Goal: Complete application form: Complete application form

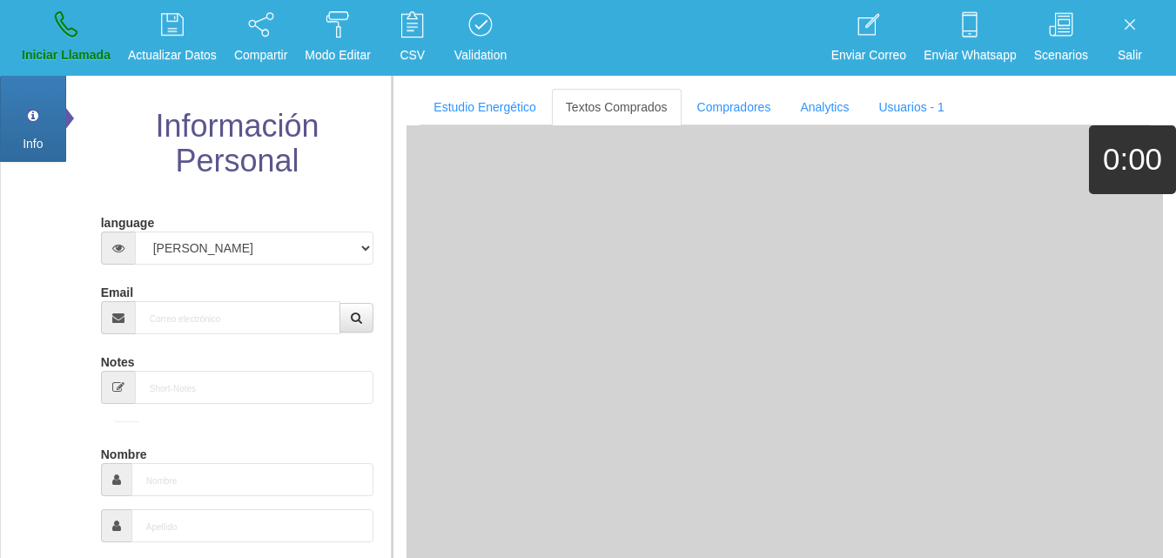
select select "3"
paste input "[EMAIL_ADDRESS][DOMAIN_NAME]"
click at [241, 312] on input "Email" at bounding box center [238, 317] width 206 height 33
type input "[EMAIL_ADDRESS][DOMAIN_NAME]"
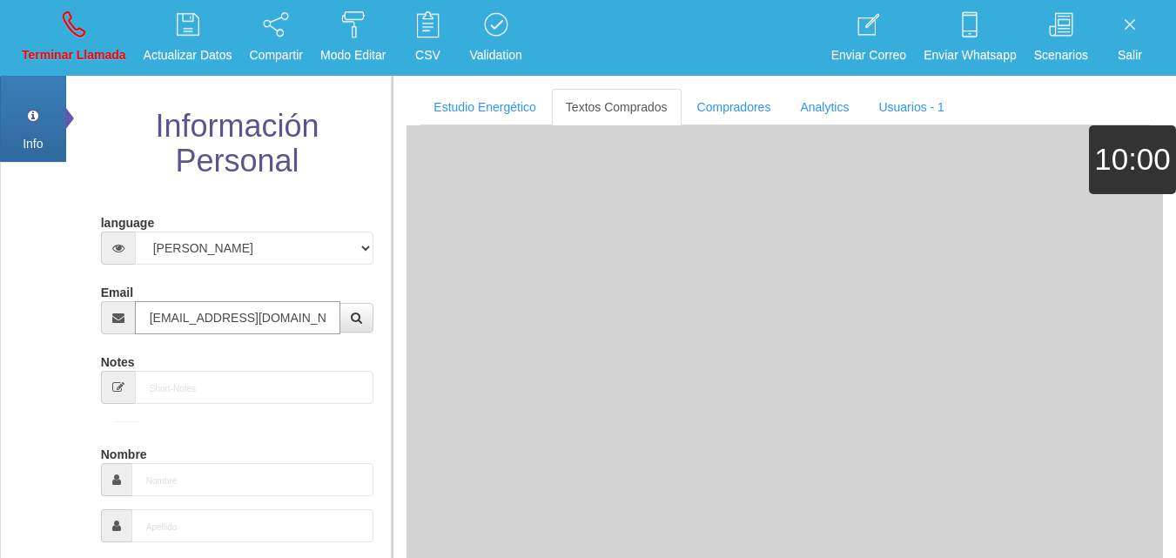
type input "24 Ago 1955"
select select "4"
type input "Buen Comprador"
type input "[PERSON_NAME]"
select select "2"
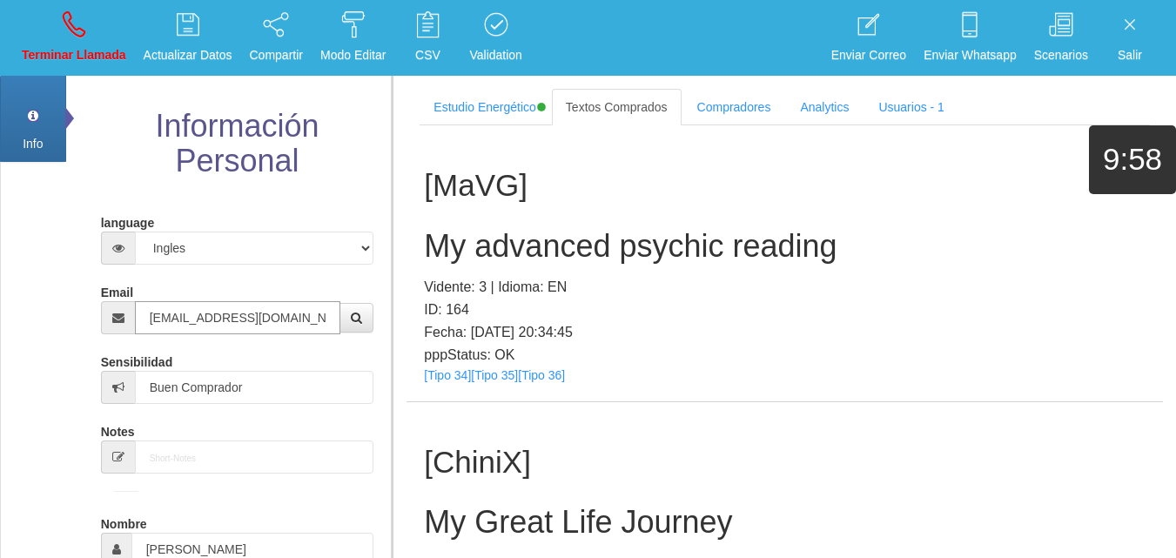
type input "[EMAIL_ADDRESS][DOMAIN_NAME]"
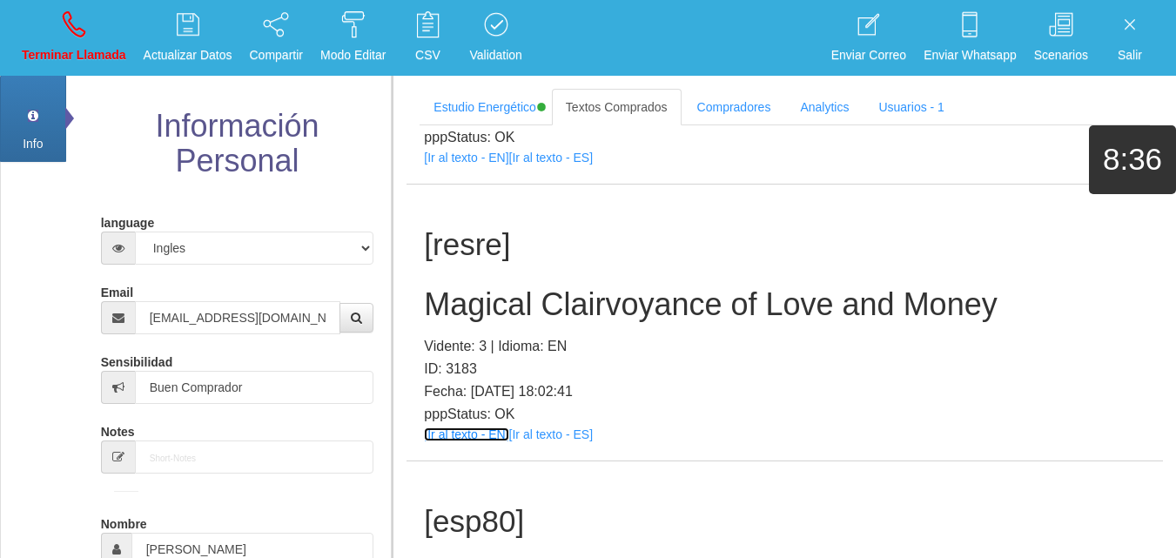
click at [459, 438] on link "[Ir al texto - EN]" at bounding box center [466, 434] width 84 height 14
click at [475, 296] on h2 "Magical Clairvoyance of Love and Money" at bounding box center [784, 304] width 721 height 35
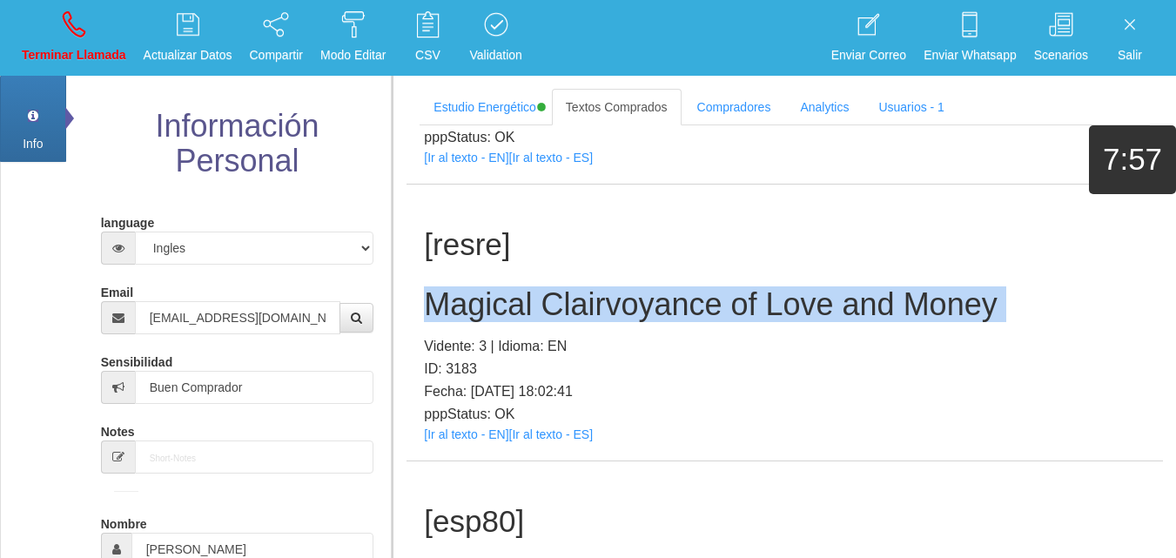
click at [475, 296] on h2 "Magical Clairvoyance of Love and Money" at bounding box center [784, 304] width 721 height 35
copy h2 "Magical Clairvoyance of Love and Money"
click at [77, 21] on icon at bounding box center [74, 24] width 23 height 28
select select "0"
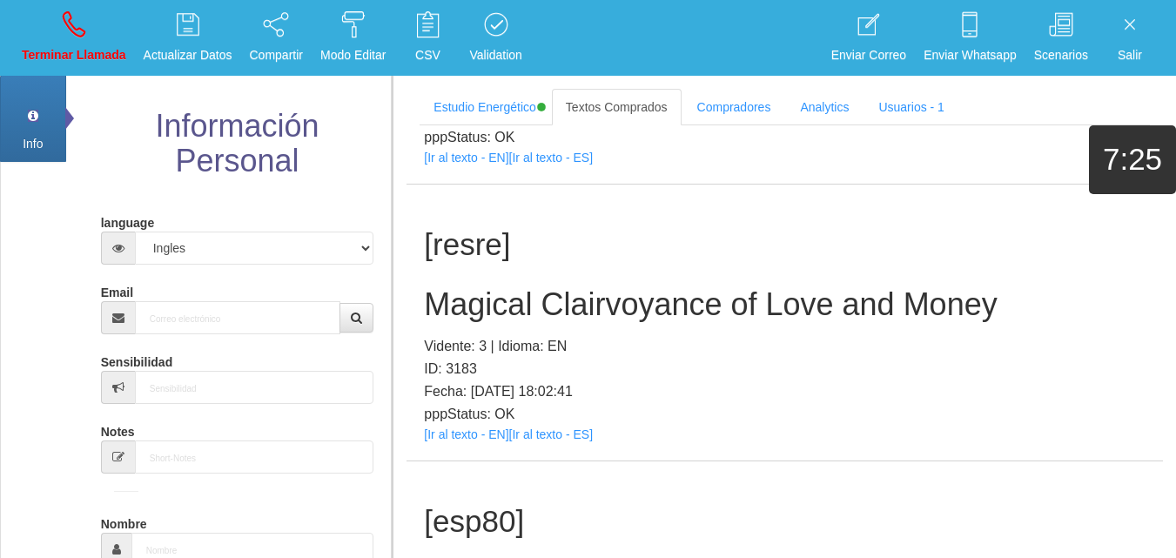
scroll to position [0, 0]
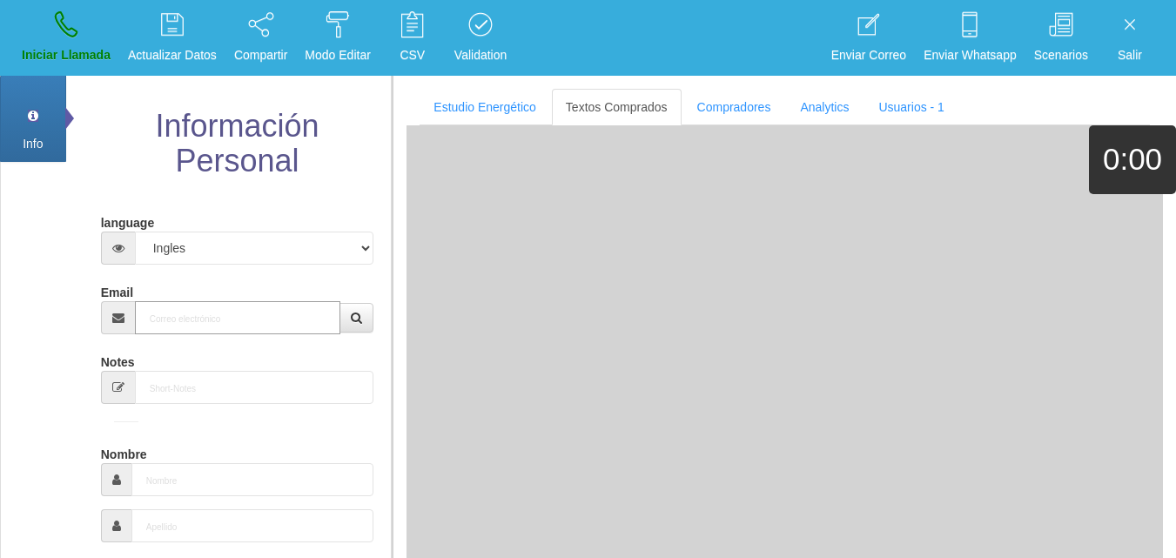
paste input "[EMAIL_ADDRESS][DOMAIN_NAME]"
click at [222, 314] on input "[EMAIL_ADDRESS][DOMAIN_NAME]" at bounding box center [238, 317] width 206 height 33
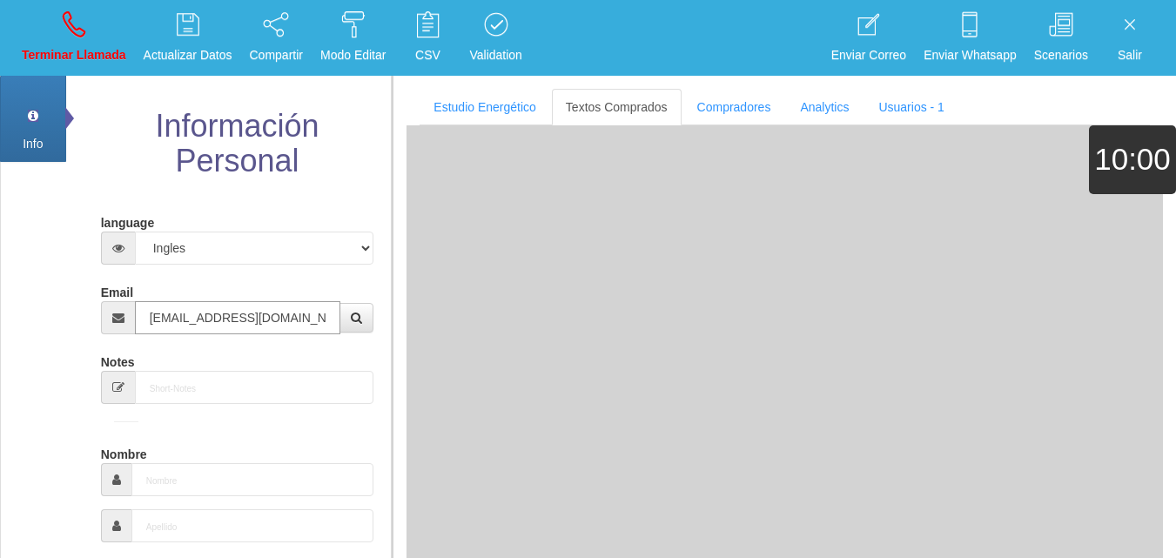
type input "[EMAIL_ADDRESS][DOMAIN_NAME]"
type input "9 Ago 1943"
type input "Excelente Comprador"
type input "[PERSON_NAME]"
select select "2"
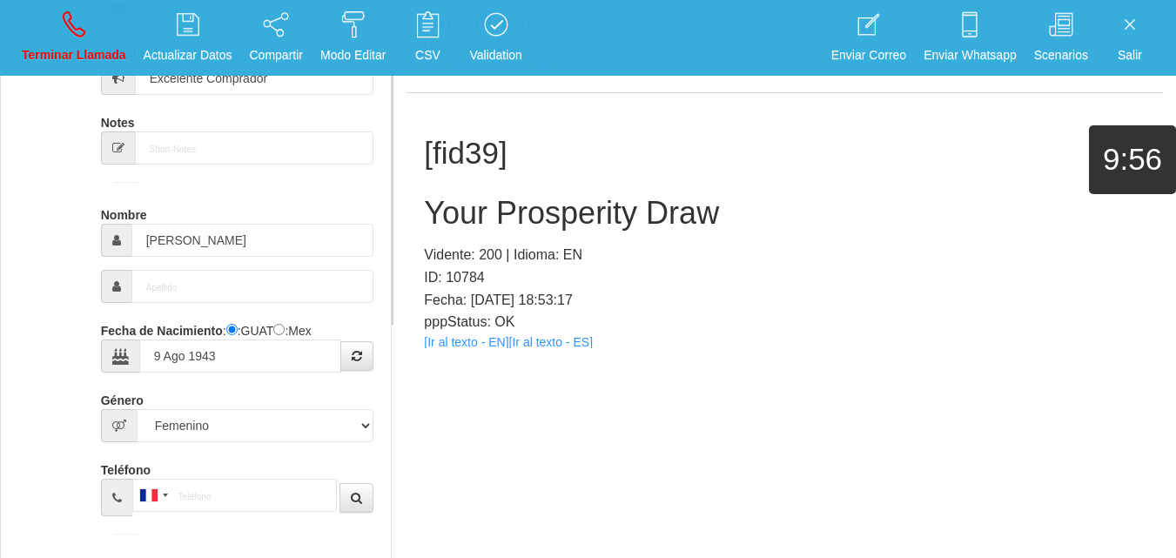
scroll to position [4755, 0]
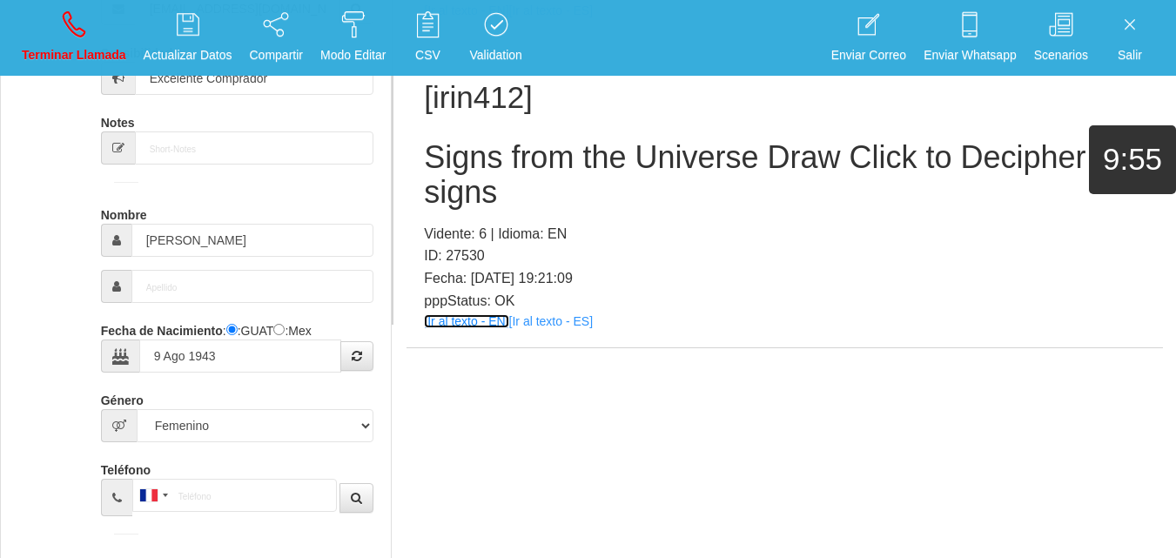
click at [479, 325] on link "[Ir al texto - EN]" at bounding box center [466, 321] width 84 height 14
click at [532, 163] on h2 "Signs from the Universe Draw Click to Decipher my signs" at bounding box center [784, 174] width 721 height 69
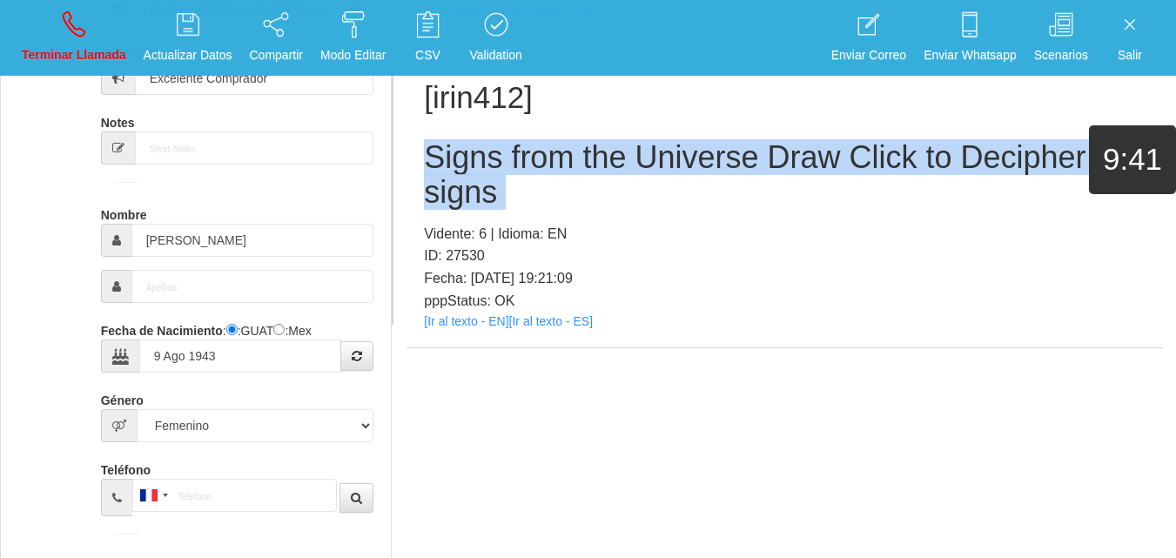
click at [532, 163] on h2 "Signs from the Universe Draw Click to Decipher my signs" at bounding box center [784, 174] width 721 height 69
copy h2 "Signs from the Universe Draw Click to Decipher my signs"
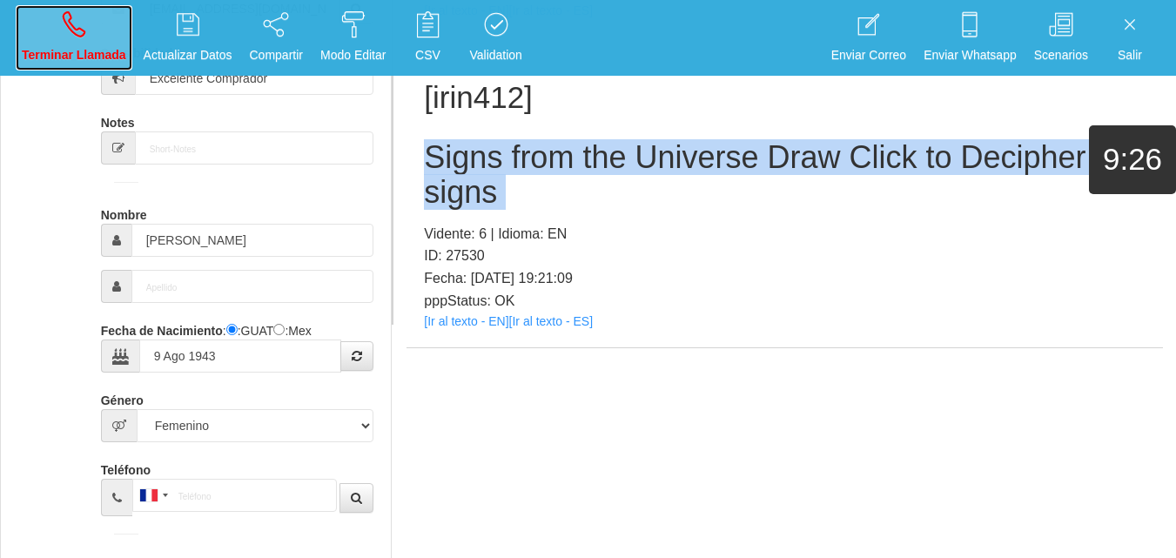
click at [58, 50] on p "Terminar Llamada" at bounding box center [74, 55] width 104 height 20
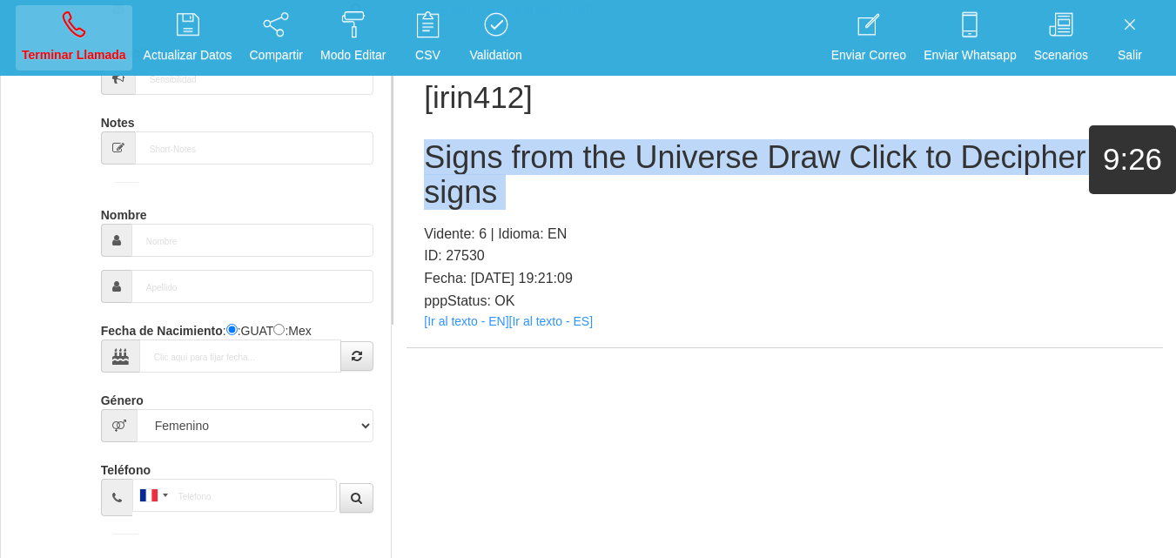
select select "0"
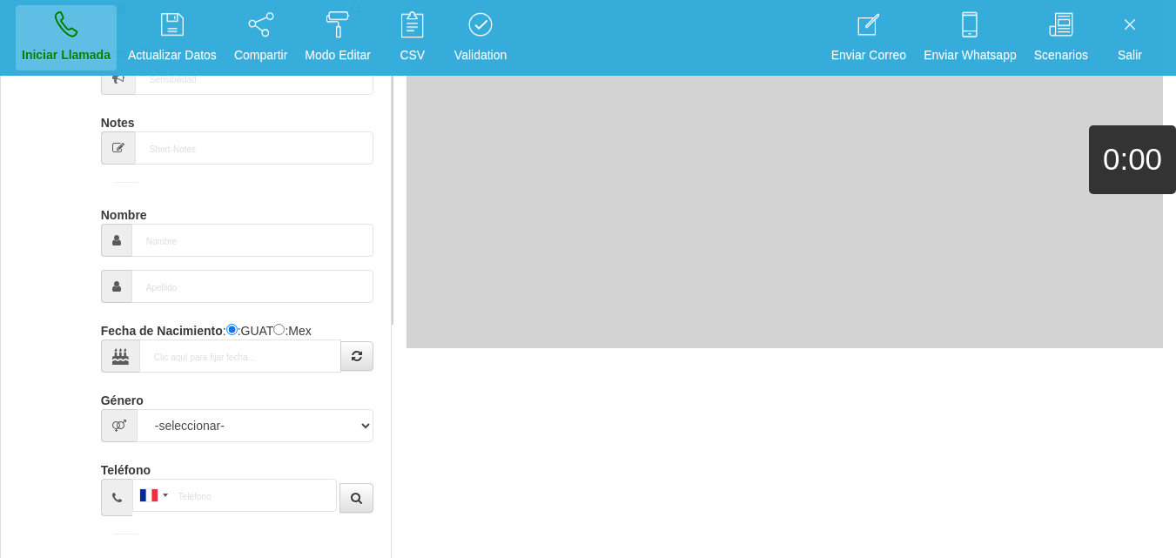
scroll to position [0, 0]
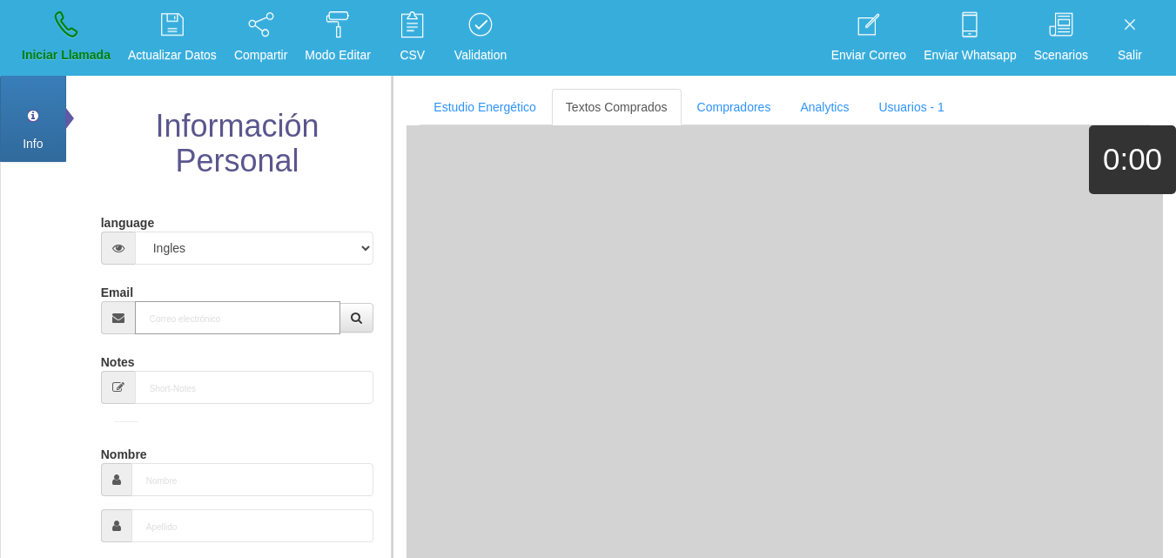
click at [226, 309] on input "Email" at bounding box center [238, 317] width 206 height 33
paste input "[EMAIL_ADDRESS][DOMAIN_NAME]"
type input "[EMAIL_ADDRESS][DOMAIN_NAME]"
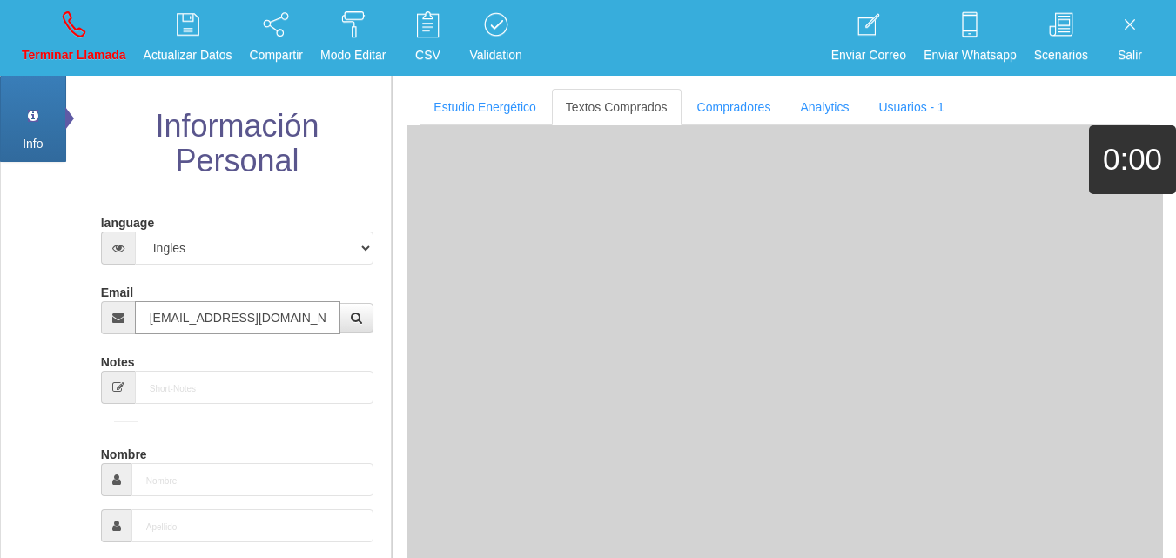
type input "[DATE]"
type input "[EMAIL_ADDRESS][DOMAIN_NAME]"
type input "Comprador simple"
type input "[PERSON_NAME]"
select select "2"
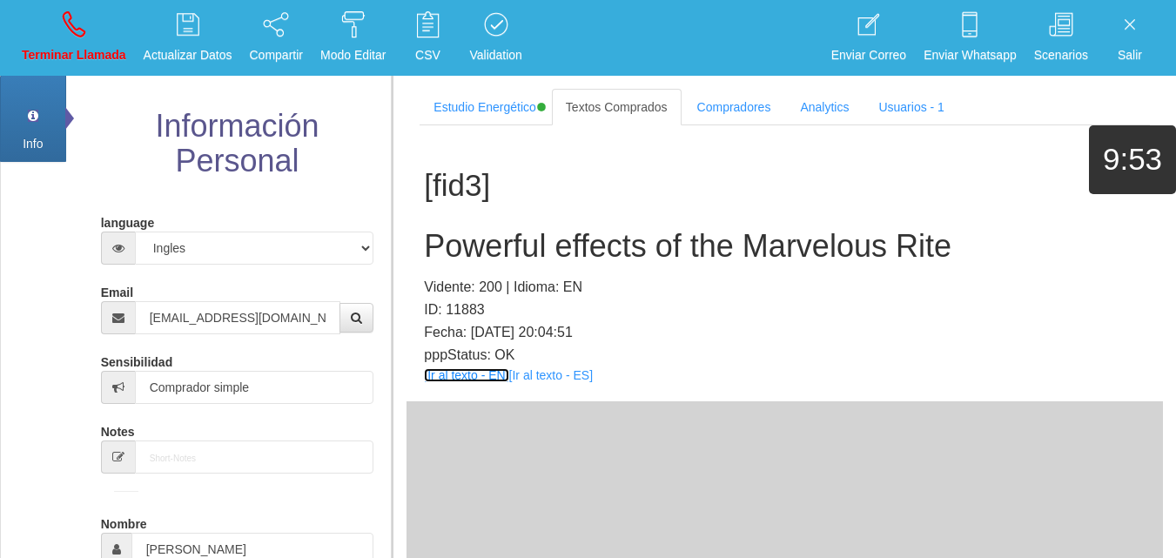
click at [466, 374] on link "[Ir al texto - EN]" at bounding box center [466, 375] width 84 height 14
click at [688, 221] on div "[fid3] Powerful effects of the Marvelous Rite Vidente: 200 | Idioma: EN ID: 118…" at bounding box center [784, 263] width 756 height 276
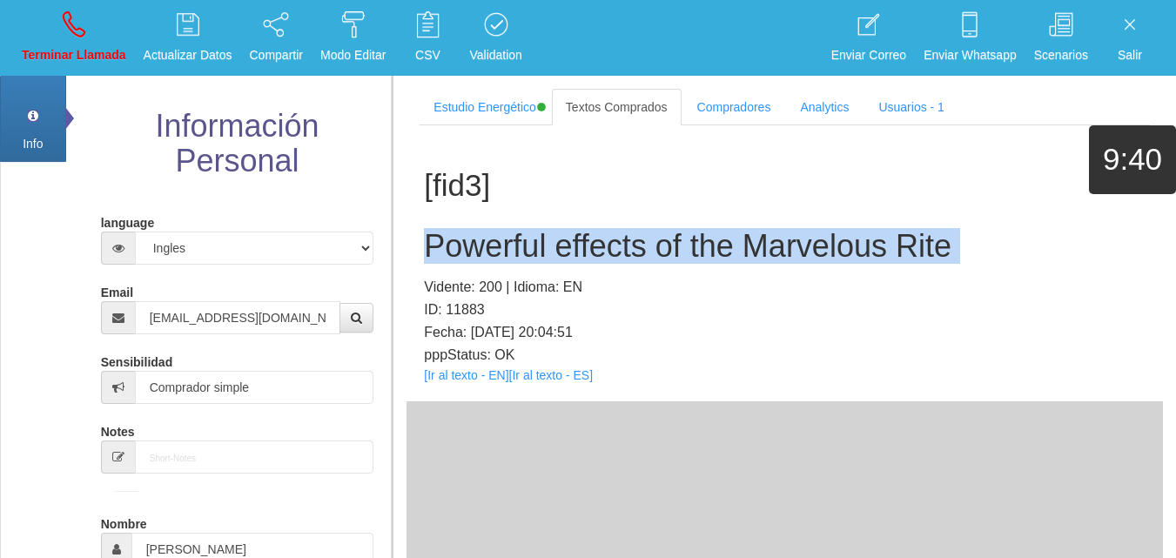
click at [688, 221] on div "[fid3] Powerful effects of the Marvelous Rite Vidente: 200 | Idioma: EN ID: 118…" at bounding box center [784, 263] width 756 height 276
copy h2 "Powerful effects of the Marvelous Rite"
click at [78, 56] on p "Terminar Llamada" at bounding box center [74, 55] width 104 height 20
select select "0"
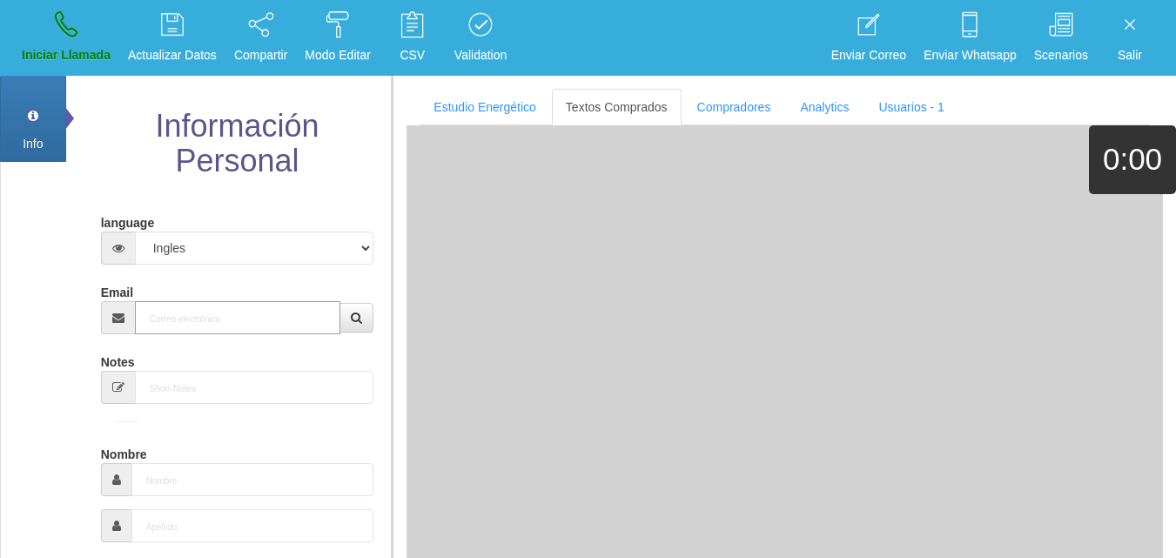
click at [228, 305] on input "Email" at bounding box center [238, 317] width 206 height 33
paste input "[EMAIL_ADDRESS][DOMAIN_NAME]"
type input "[EMAIL_ADDRESS][DOMAIN_NAME]"
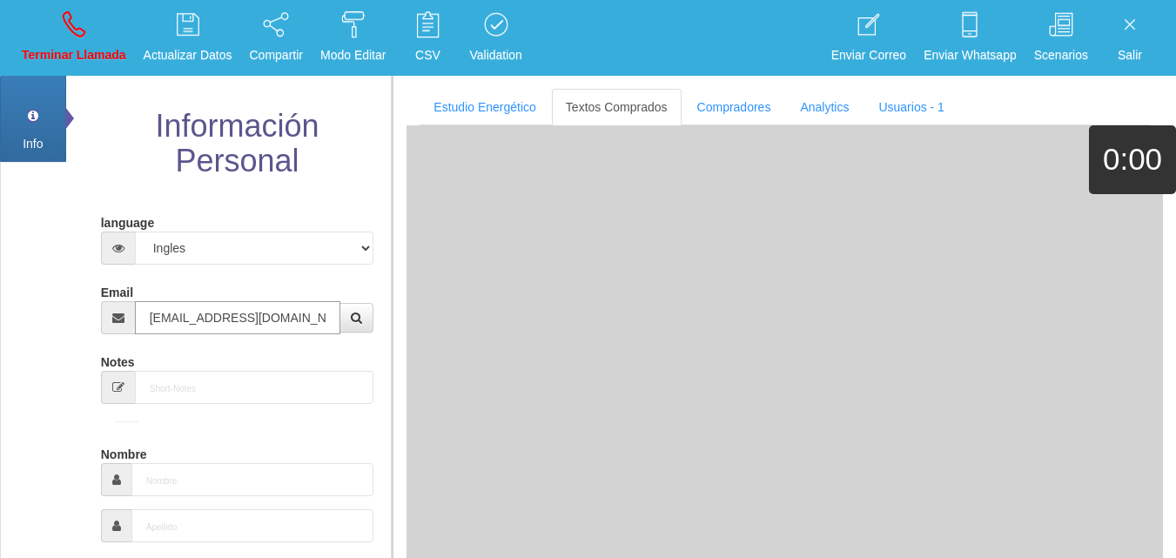
type input "15 Abr 1968"
type input "Buen Comprador"
type input "[PERSON_NAME]"
select select "1"
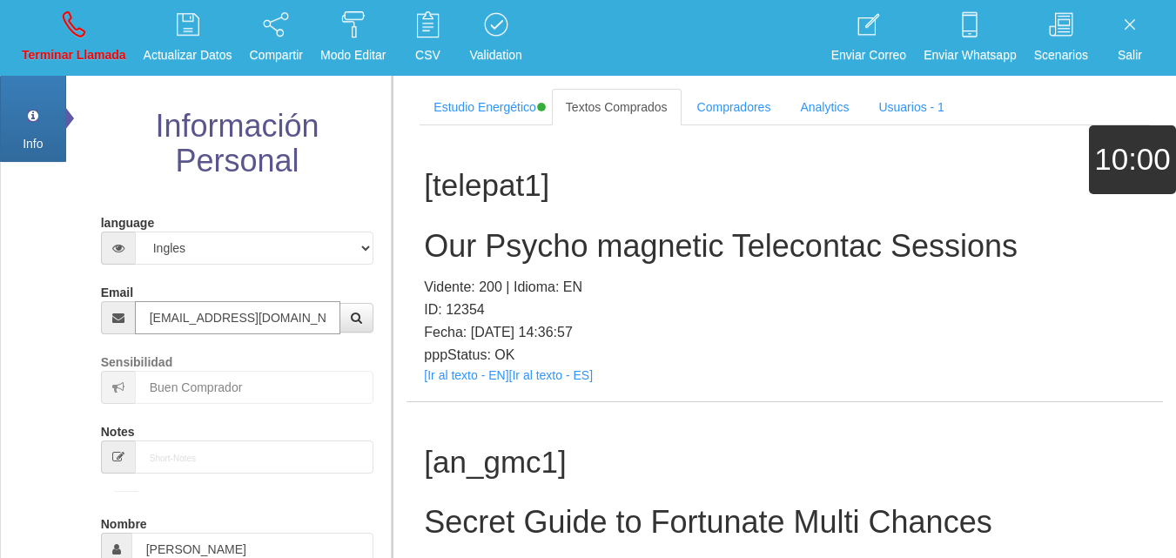
type input "[EMAIL_ADDRESS][DOMAIN_NAME]"
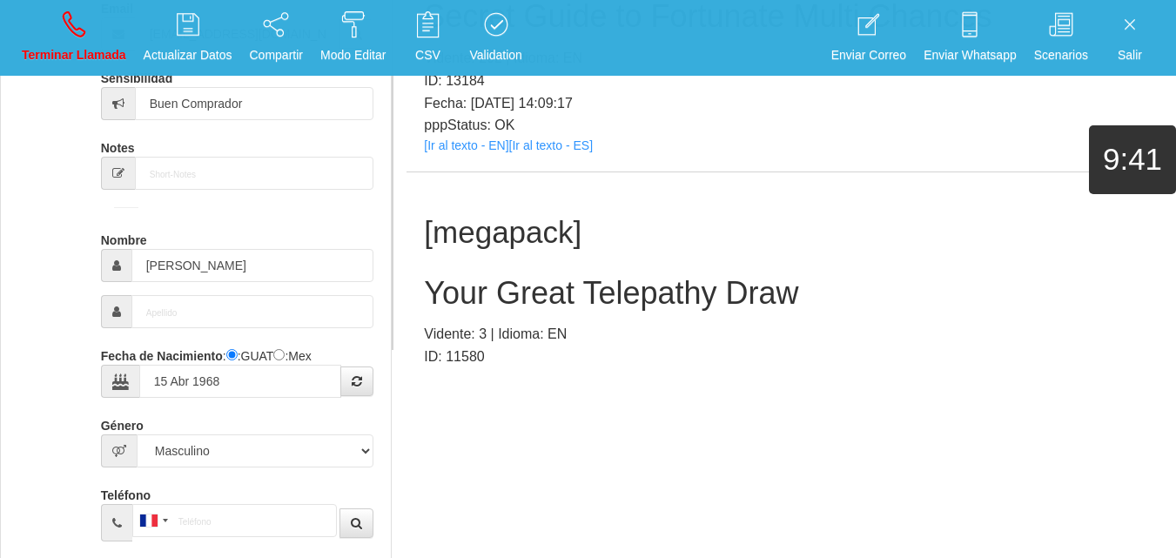
scroll to position [320, 0]
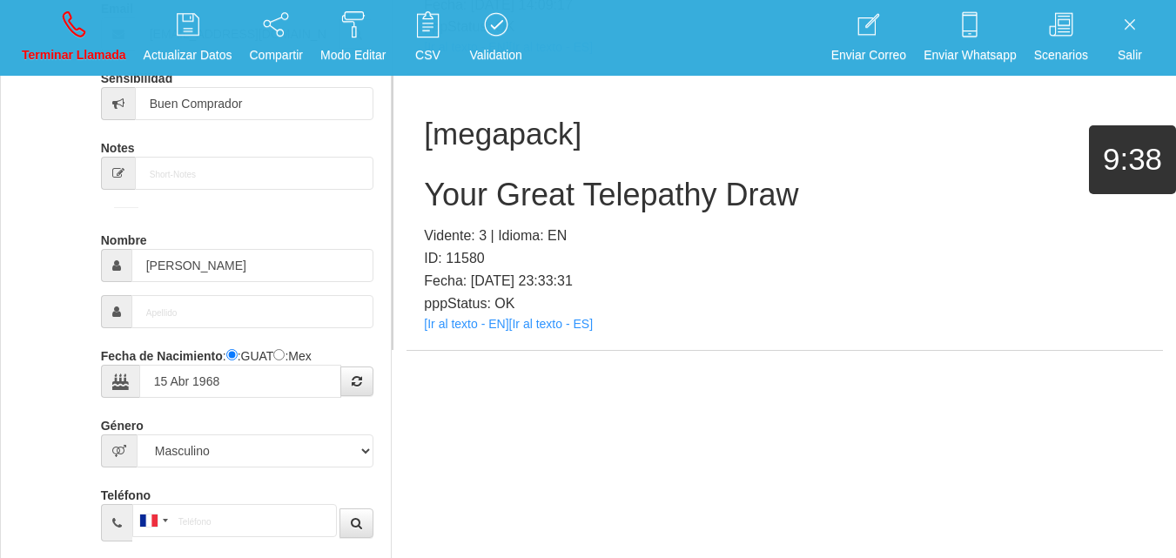
click at [477, 313] on p "pppStatus: OK" at bounding box center [784, 303] width 721 height 23
click at [473, 323] on link "[Ir al texto - EN]" at bounding box center [466, 324] width 84 height 14
click at [507, 201] on h2 "Your Great Telepathy Draw" at bounding box center [784, 195] width 721 height 35
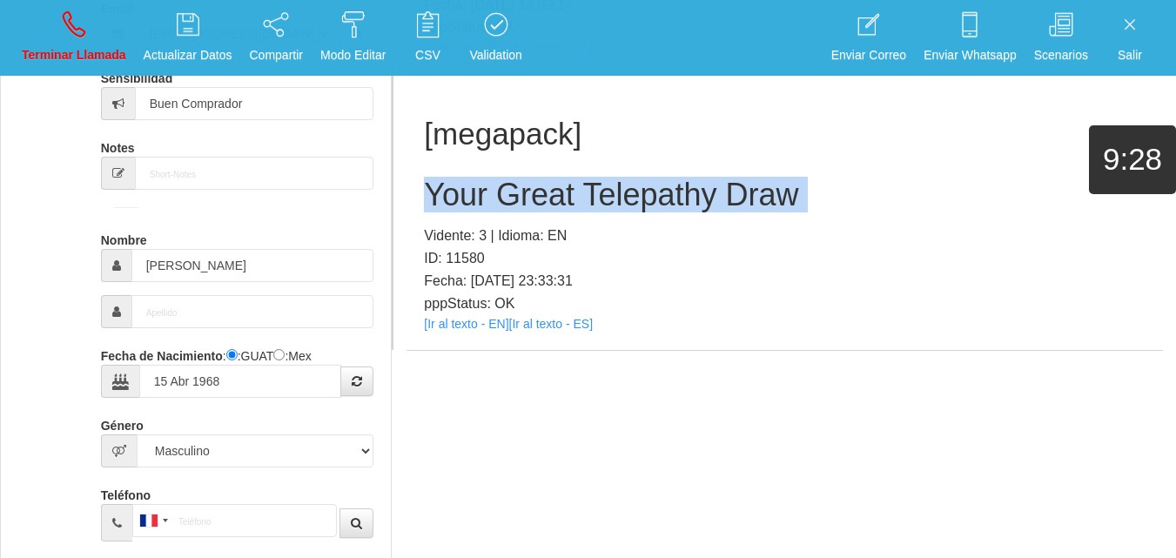
click at [507, 201] on h2 "Your Great Telepathy Draw" at bounding box center [784, 195] width 721 height 35
copy h2 "Your Great Telepathy Draw"
click at [94, 36] on link "Terminar Llamada" at bounding box center [74, 37] width 117 height 65
select select "0"
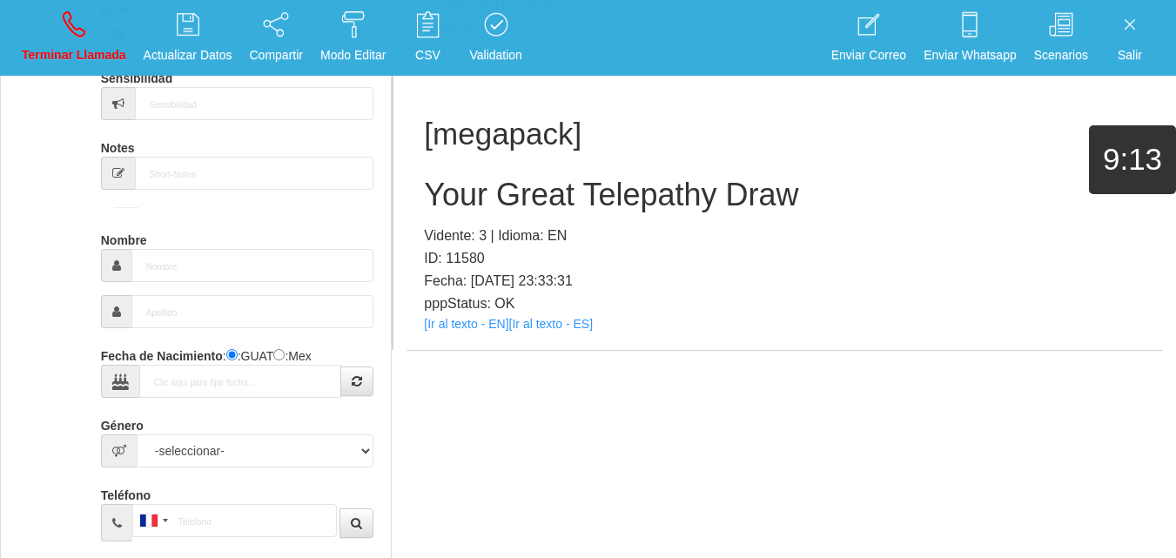
scroll to position [0, 0]
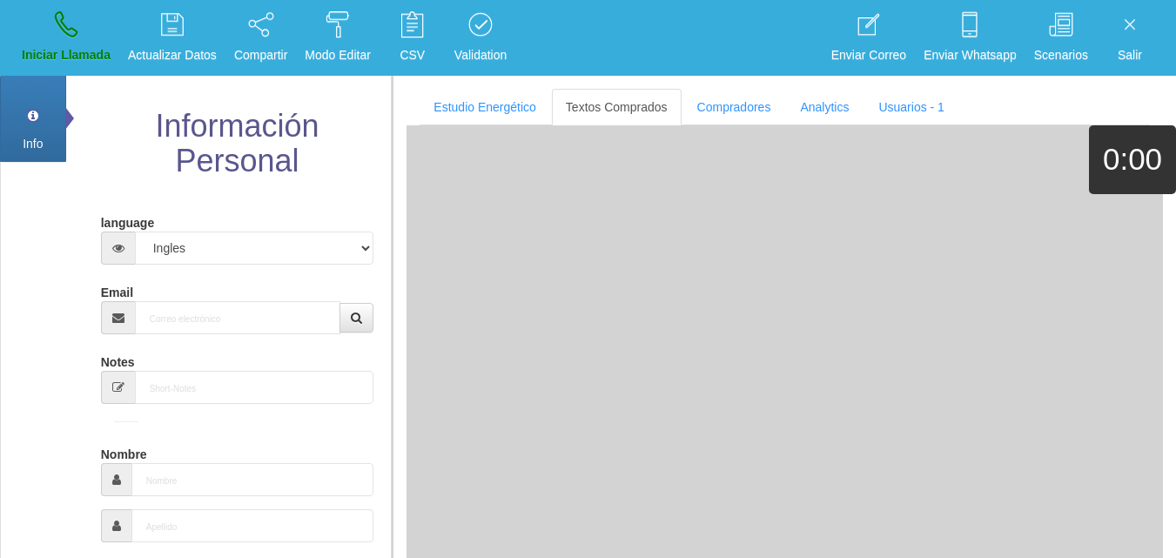
drag, startPoint x: 230, startPoint y: 353, endPoint x: 202, endPoint y: 326, distance: 38.8
click at [225, 352] on div "Notes" at bounding box center [237, 375] width 273 height 57
click at [202, 326] on input "Email" at bounding box center [238, 317] width 206 height 33
paste input "[EMAIL_ADDRESS][DOMAIN_NAME]"
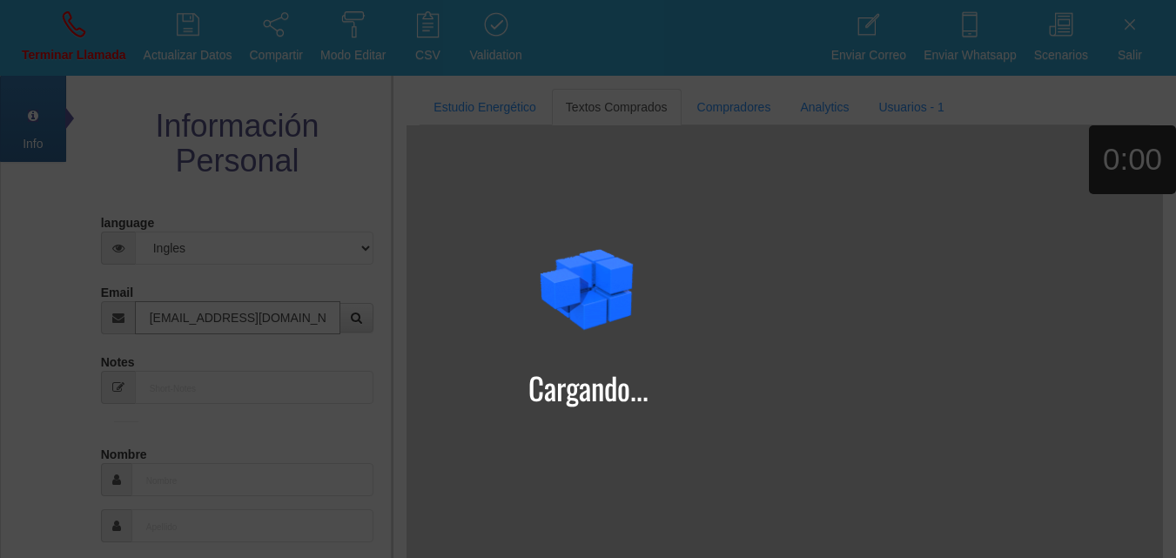
type input "[EMAIL_ADDRESS][DOMAIN_NAME]"
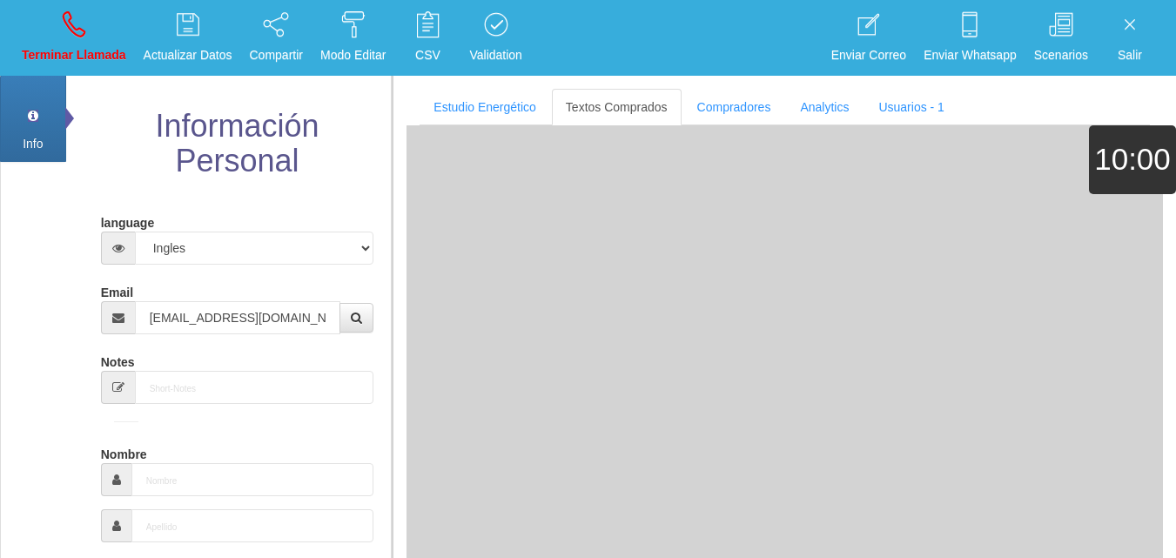
type input "14 Ene 1971"
type input "Excelente Comprador"
type input "[PERSON_NAME]"
select select "1"
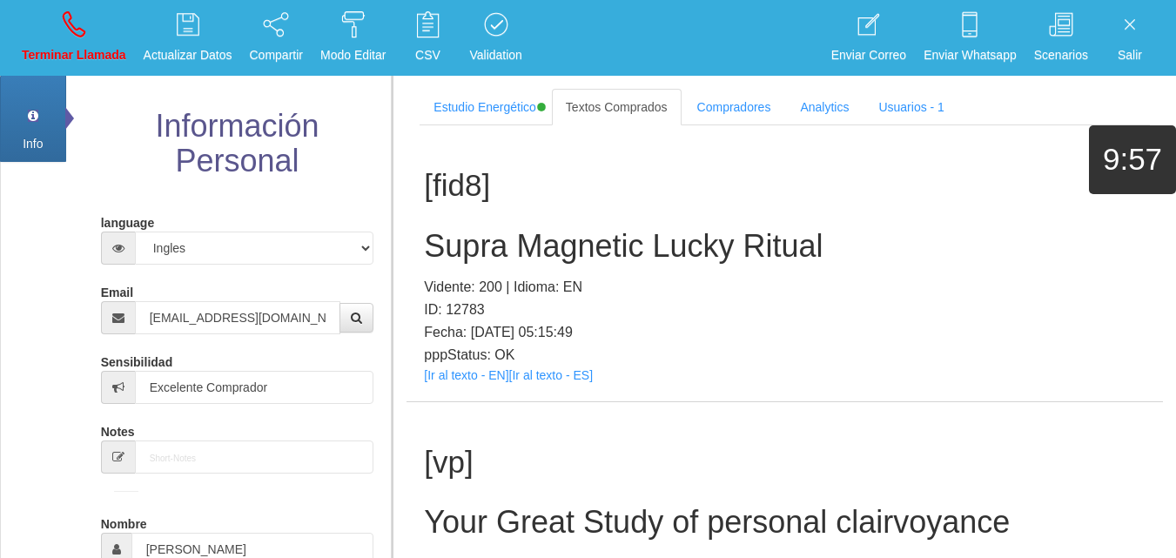
scroll to position [2464, 0]
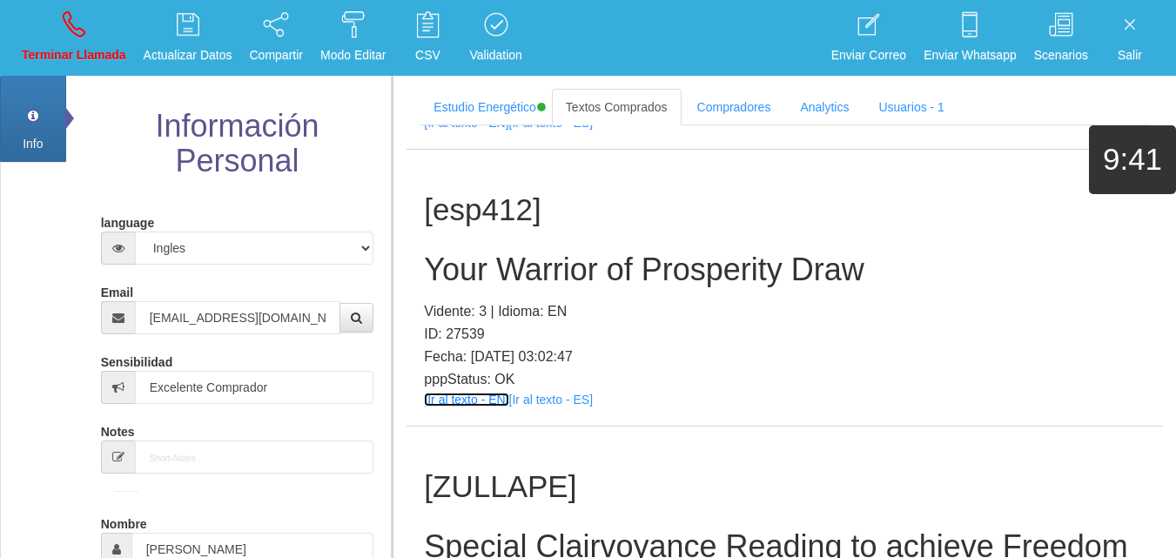
click at [484, 406] on link "[Ir al texto - EN]" at bounding box center [466, 399] width 84 height 14
drag, startPoint x: 483, startPoint y: 257, endPoint x: 496, endPoint y: 280, distance: 26.9
click at [487, 263] on div "[esp412] Your Warrior of Prosperity Draw Vidente: 3 | Idioma: EN ID: 27539 Fech…" at bounding box center [784, 288] width 756 height 276
click at [516, 287] on h2 "Your Warrior of Prosperity Draw" at bounding box center [784, 269] width 721 height 35
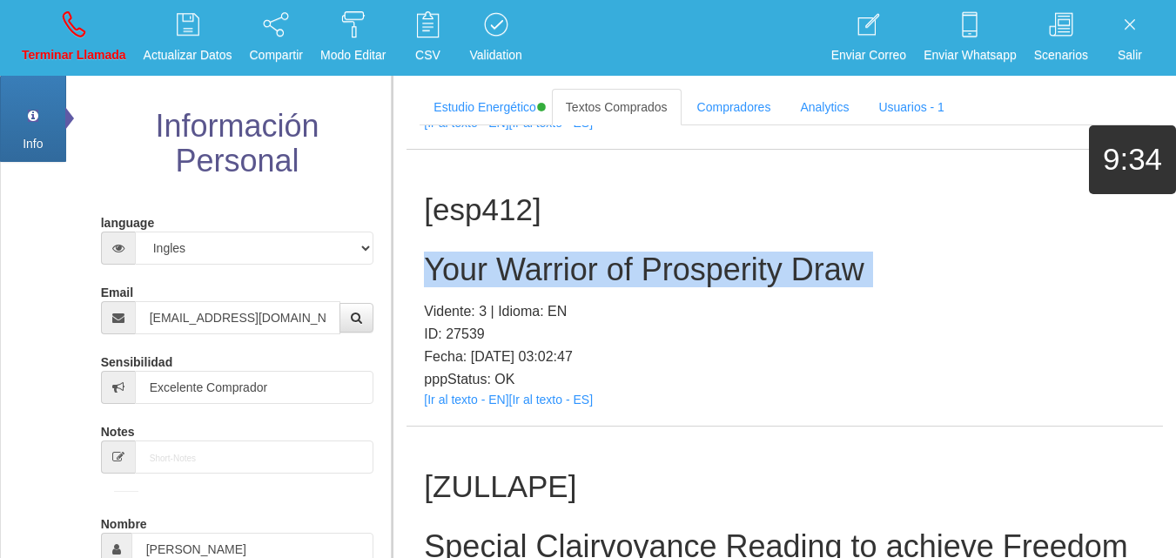
click at [516, 287] on h2 "Your Warrior of Prosperity Draw" at bounding box center [784, 269] width 721 height 35
copy h2 "Your Warrior of Prosperity Draw"
click at [53, 56] on p "Terminar Llamada" at bounding box center [74, 55] width 104 height 20
select select "0"
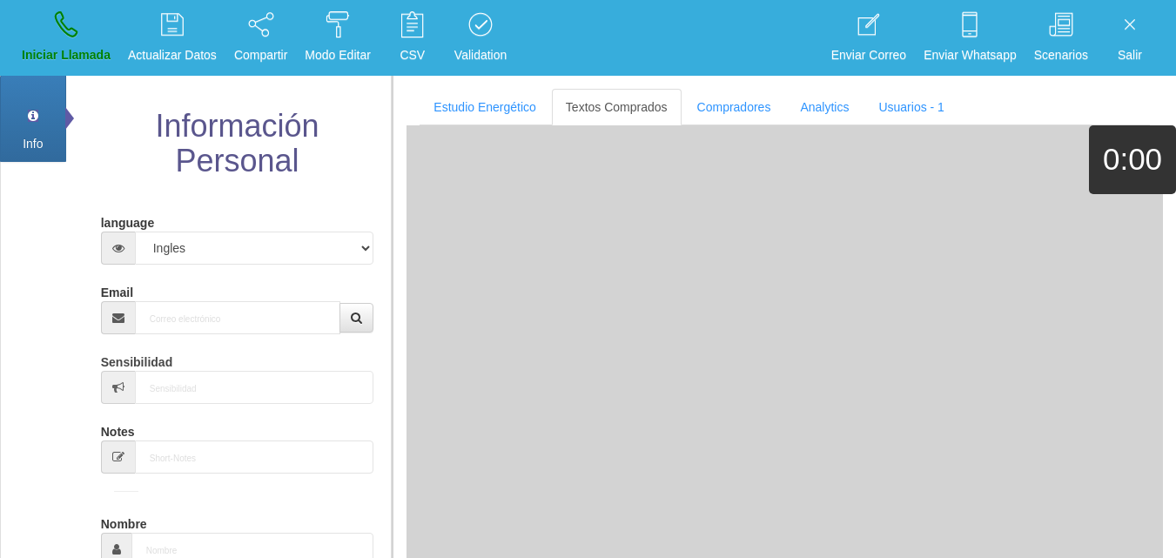
scroll to position [0, 0]
click at [161, 321] on input "Email" at bounding box center [238, 317] width 206 height 33
paste input "[DOMAIN_NAME][EMAIL_ADDRESS][DOMAIN_NAME]"
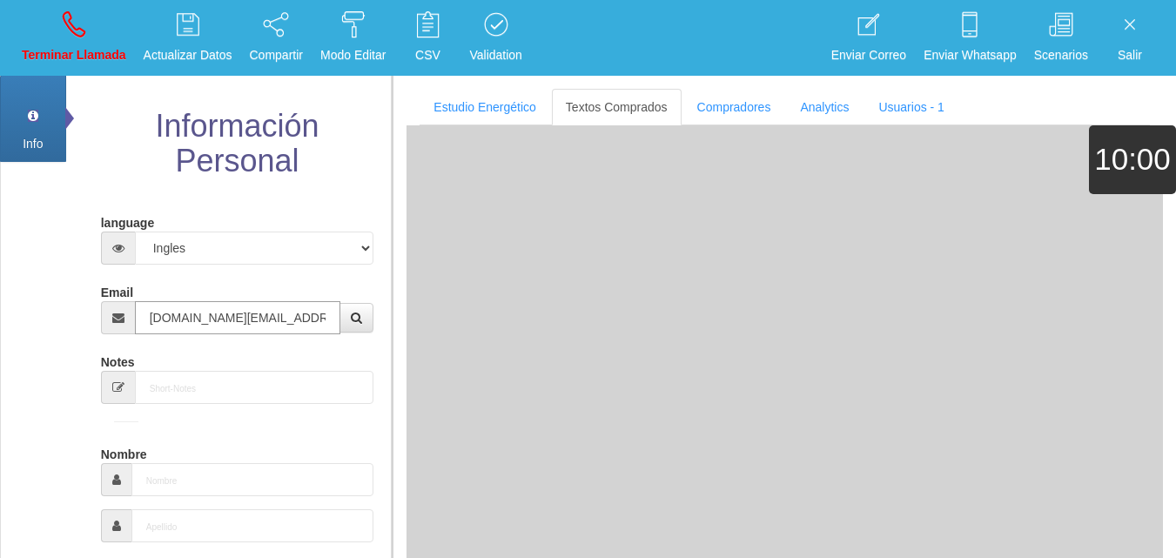
type input "[DOMAIN_NAME][EMAIL_ADDRESS][DOMAIN_NAME]"
type input "23 Ene 1943"
type input "Comprador bajo"
type input "[PERSON_NAME]"
select select "1"
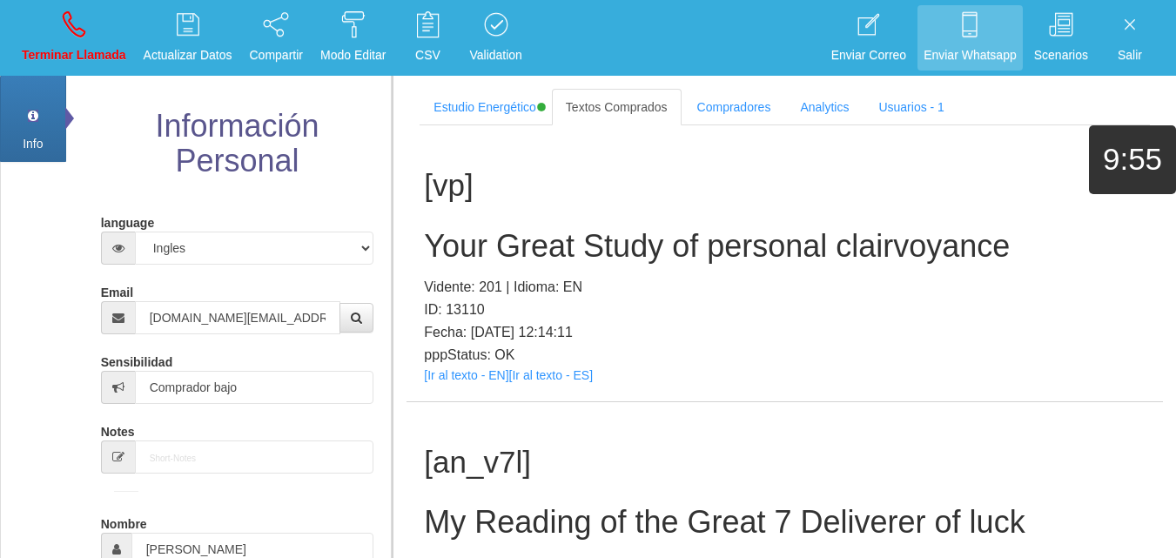
scroll to position [330, 0]
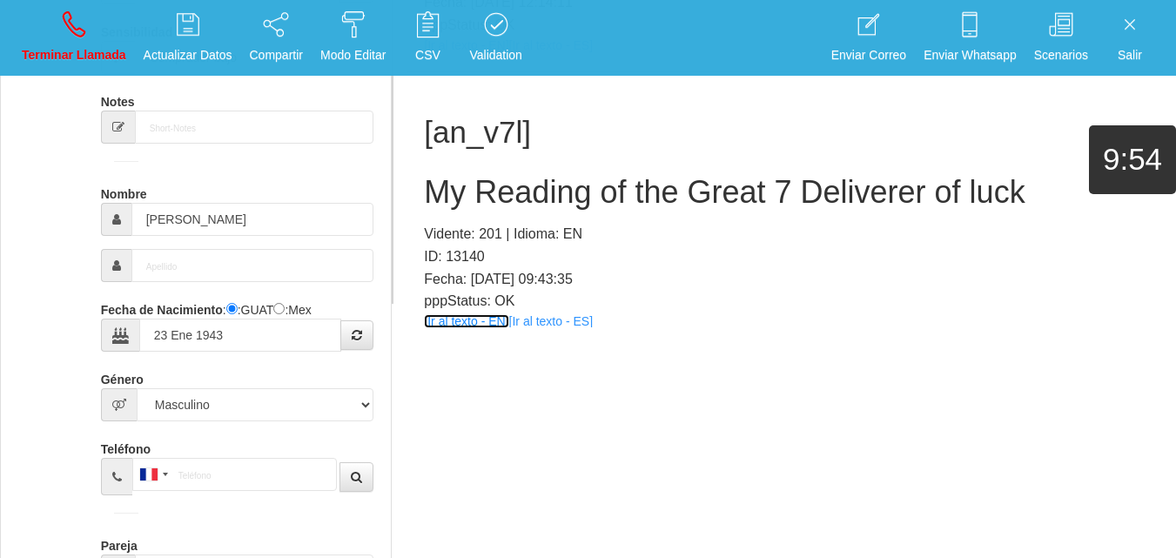
click at [442, 325] on link "[Ir al texto - EN]" at bounding box center [466, 321] width 84 height 14
click at [522, 212] on div "[an_v7l] My Reading of the Great 7 Deliverer of luck Vidente: 201 | Idioma: EN …" at bounding box center [784, 210] width 756 height 276
click at [522, 211] on div "[an_v7l] My Reading of the Great 7 Deliverer of luck Vidente: 201 | Idioma: EN …" at bounding box center [784, 210] width 756 height 276
click at [508, 194] on h2 "My Reading of the Great 7 Deliverer of luck" at bounding box center [784, 192] width 721 height 35
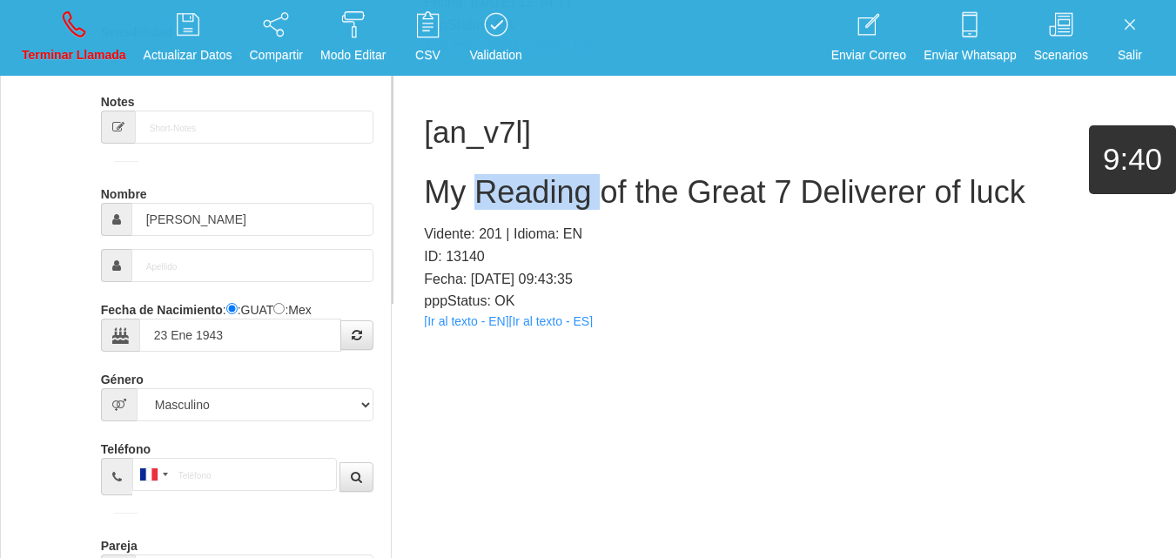
click at [508, 194] on h2 "My Reading of the Great 7 Deliverer of luck" at bounding box center [784, 192] width 721 height 35
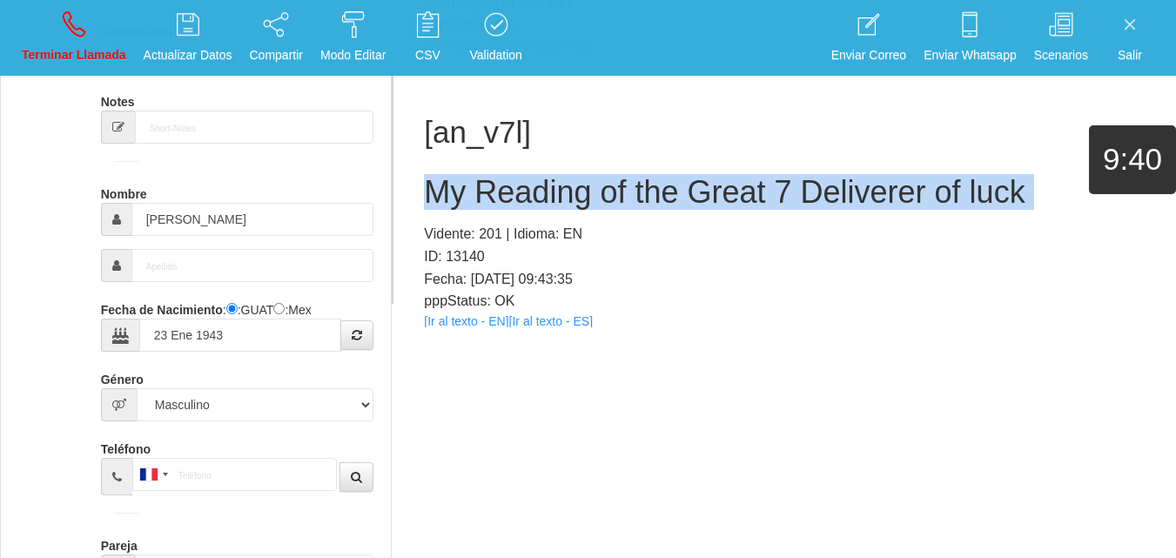
click at [508, 194] on h2 "My Reading of the Great 7 Deliverer of luck" at bounding box center [784, 192] width 721 height 35
copy h2 "My Reading of the Great 7 Deliverer of luck"
click at [58, 33] on link "Terminar Llamada" at bounding box center [74, 37] width 117 height 65
select select "0"
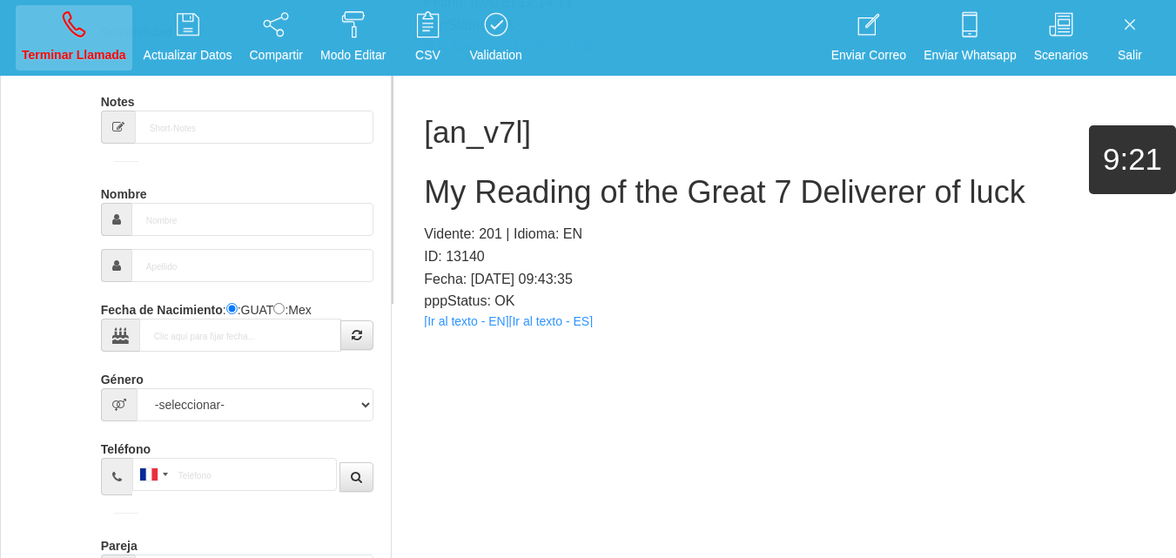
scroll to position [0, 0]
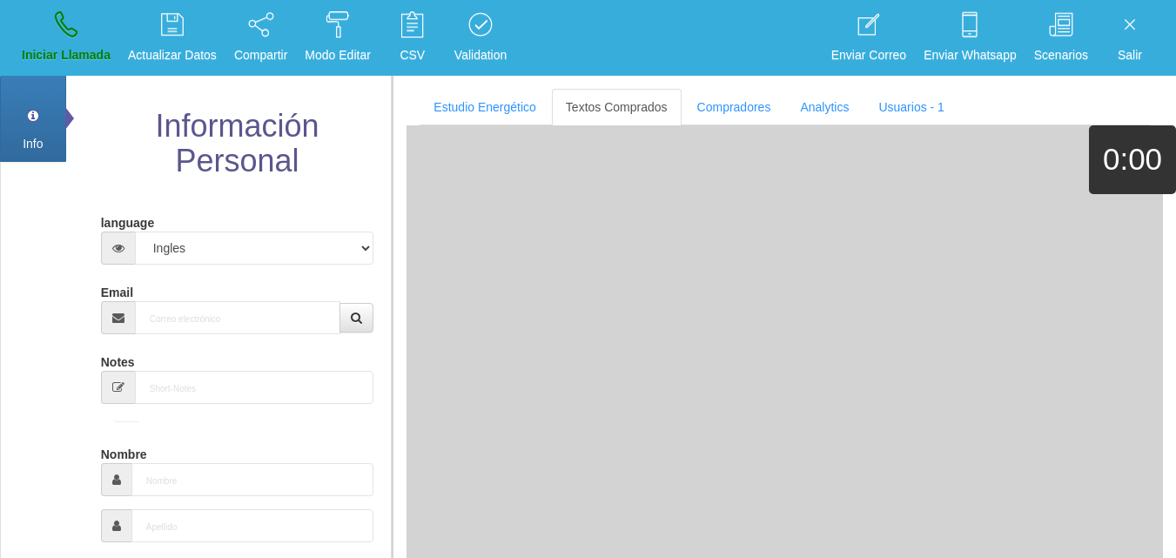
drag, startPoint x: 213, startPoint y: 288, endPoint x: 223, endPoint y: 312, distance: 25.4
click at [216, 293] on div "Email" at bounding box center [237, 306] width 273 height 57
click at [224, 312] on input "Email" at bounding box center [238, 317] width 206 height 33
paste input "[EMAIL_ADDRESS][DOMAIN_NAME]"
type input "[EMAIL_ADDRESS][DOMAIN_NAME]"
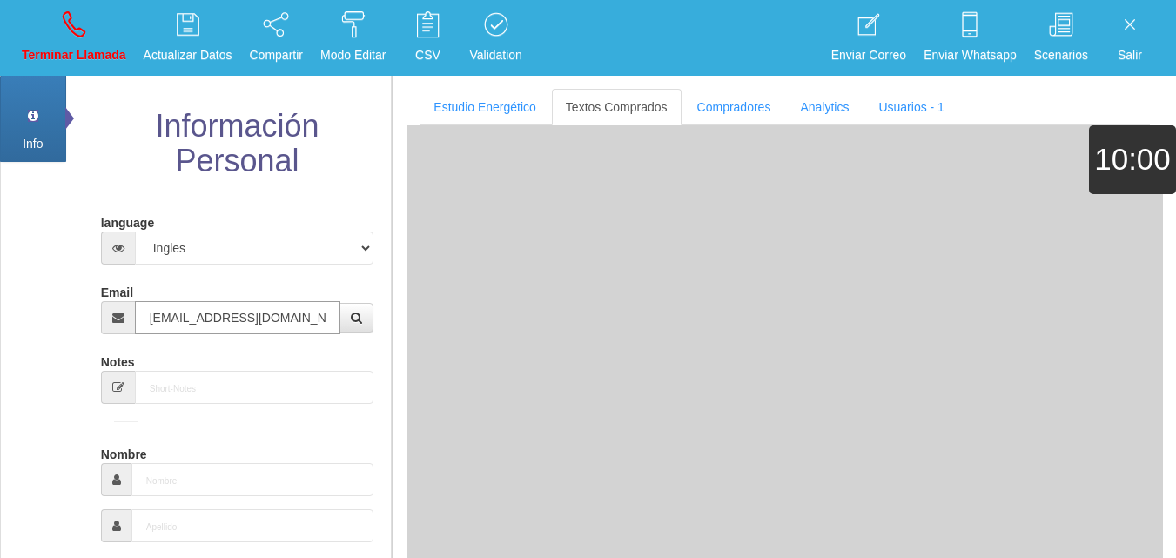
type input "[DATE]"
type input "Comprador simple"
type input "[PERSON_NAME]"
select select "2"
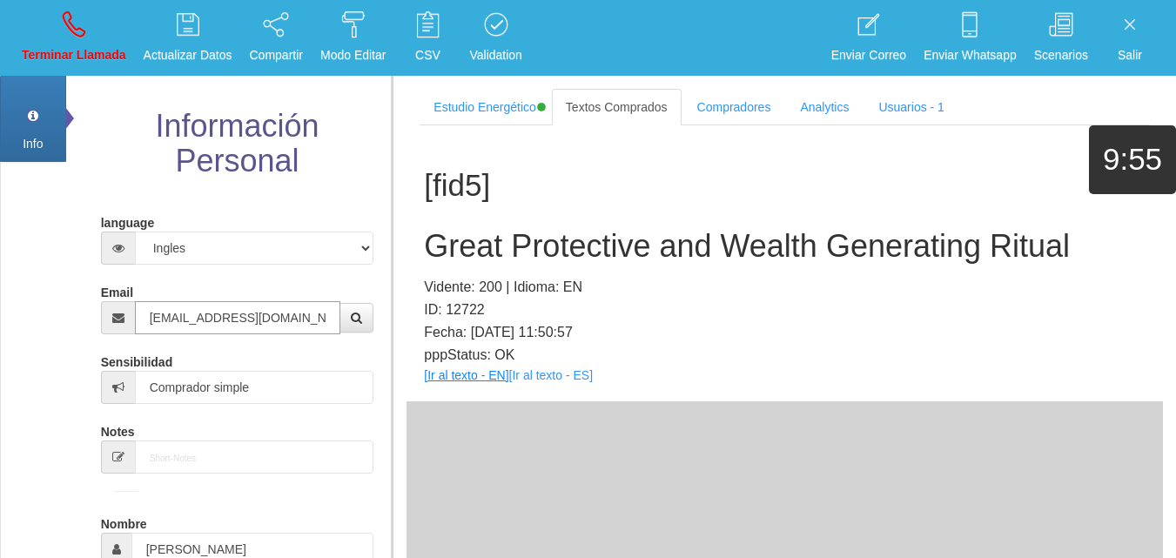
type input "[EMAIL_ADDRESS][DOMAIN_NAME]"
click at [456, 372] on link "[Ir al texto - EN]" at bounding box center [466, 375] width 84 height 14
click at [481, 245] on h2 "Great Protective and Wealth Generating Ritual" at bounding box center [784, 246] width 721 height 35
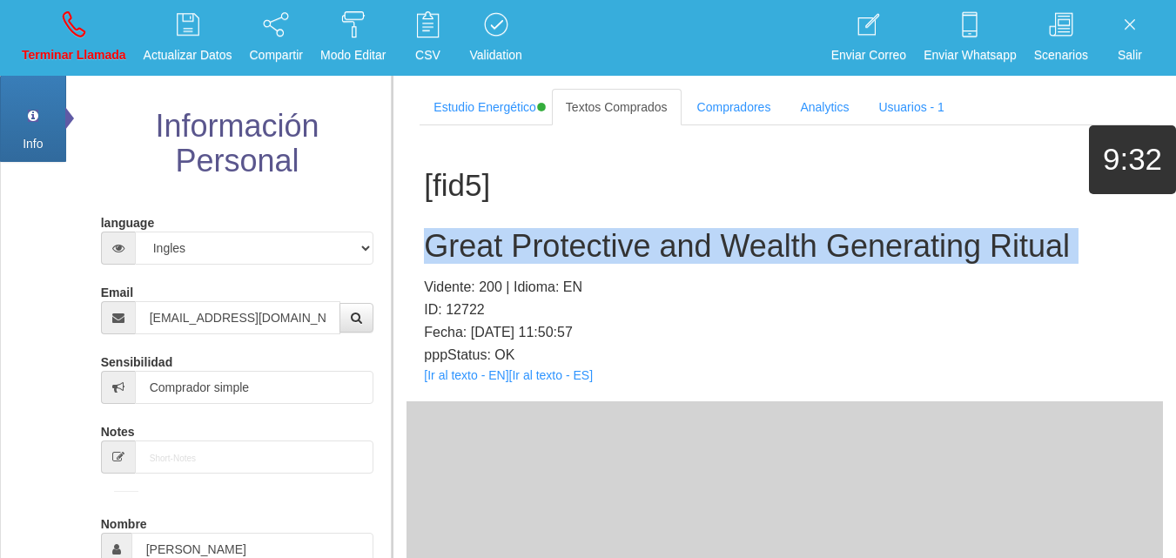
click at [481, 245] on h2 "Great Protective and Wealth Generating Ritual" at bounding box center [784, 246] width 721 height 35
copy h2 "Great Protective and Wealth Generating Ritual"
click at [58, 58] on p "Terminar Llamada" at bounding box center [74, 55] width 104 height 20
select select "0"
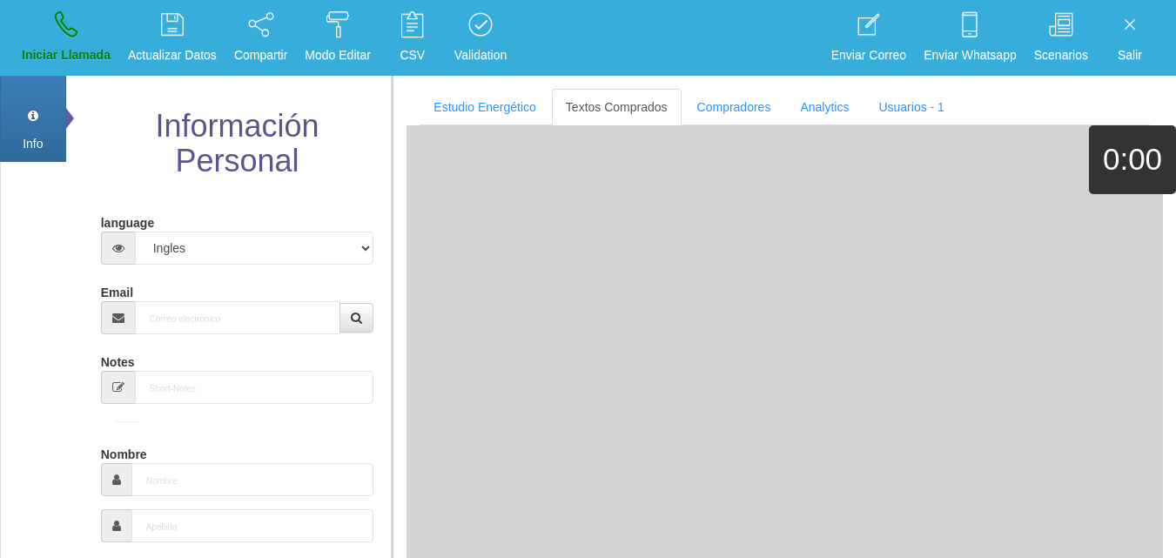
click at [222, 301] on div "Email" at bounding box center [237, 306] width 273 height 57
click at [229, 306] on input "Email" at bounding box center [238, 317] width 206 height 33
paste input "[EMAIL_ADDRESS][DOMAIN_NAME]"
type input "[EMAIL_ADDRESS][DOMAIN_NAME]"
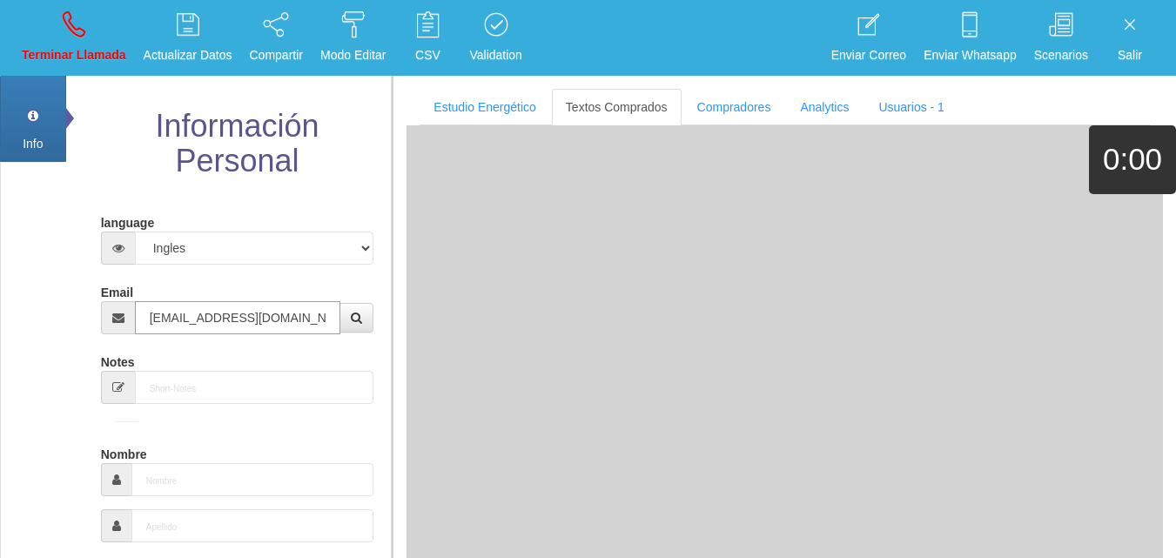
type input "[DATE]"
type input "Buen Comprador"
type input "[PERSON_NAME]"
select select "2"
type input "[PHONE_NUMBER]"
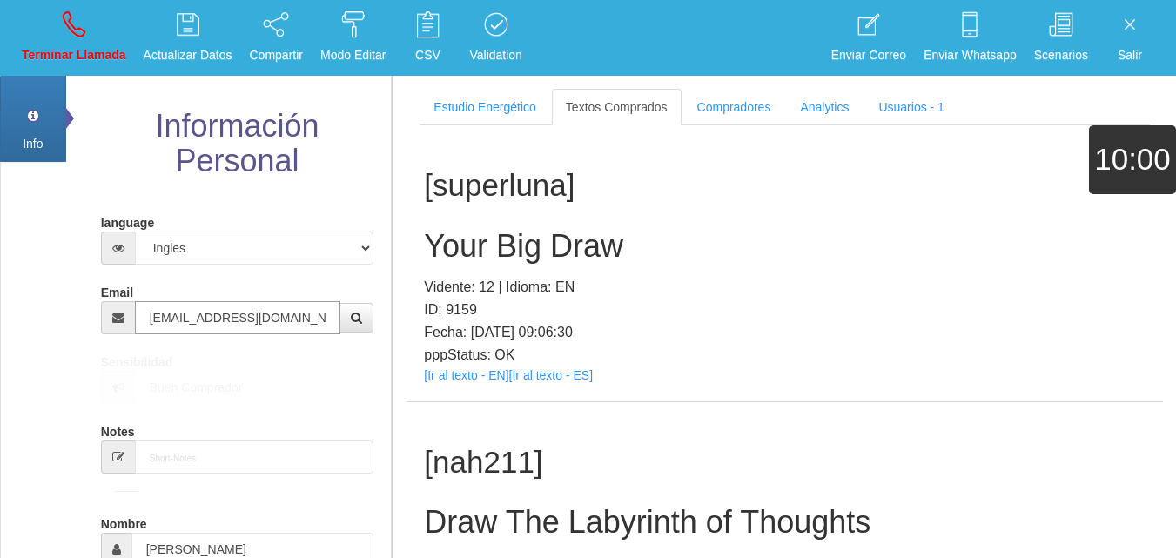
type input "[EMAIL_ADDRESS][DOMAIN_NAME]"
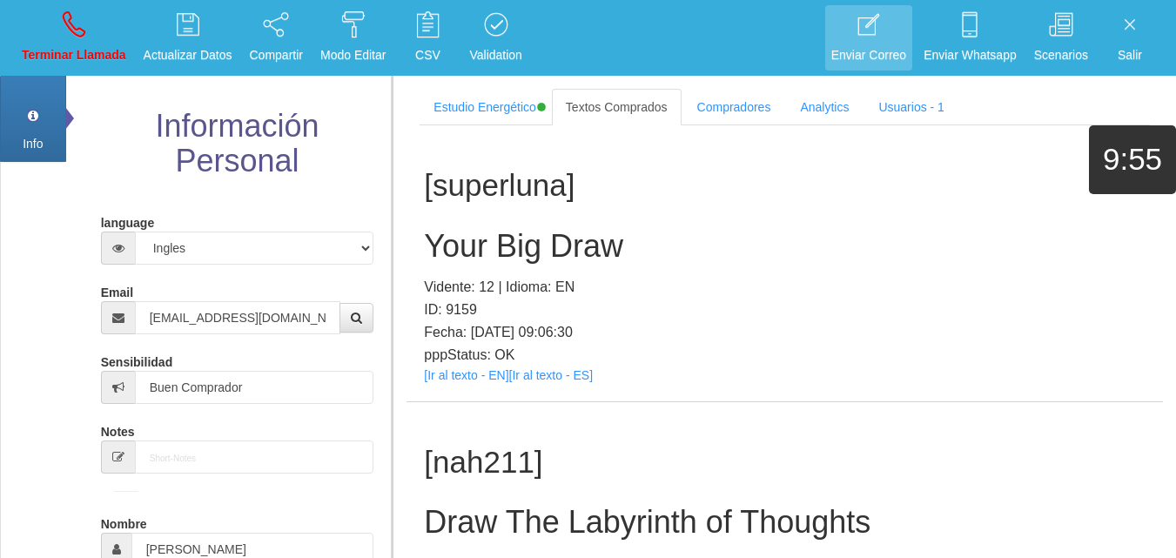
scroll to position [1599, 0]
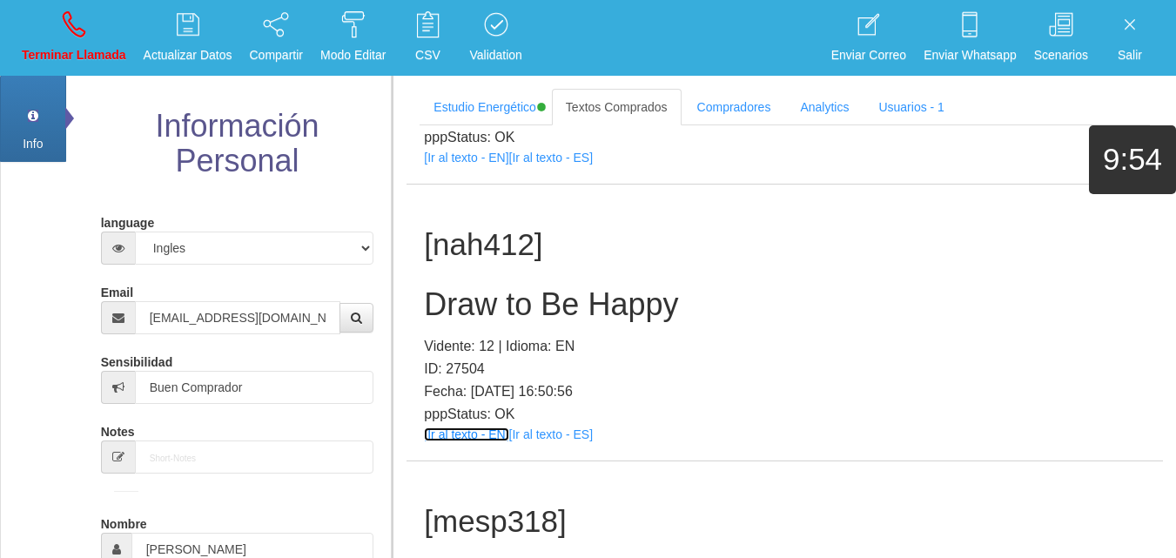
click at [460, 430] on link "[Ir al texto - EN]" at bounding box center [466, 434] width 84 height 14
click at [555, 316] on h2 "Draw to Be Happy" at bounding box center [784, 304] width 721 height 35
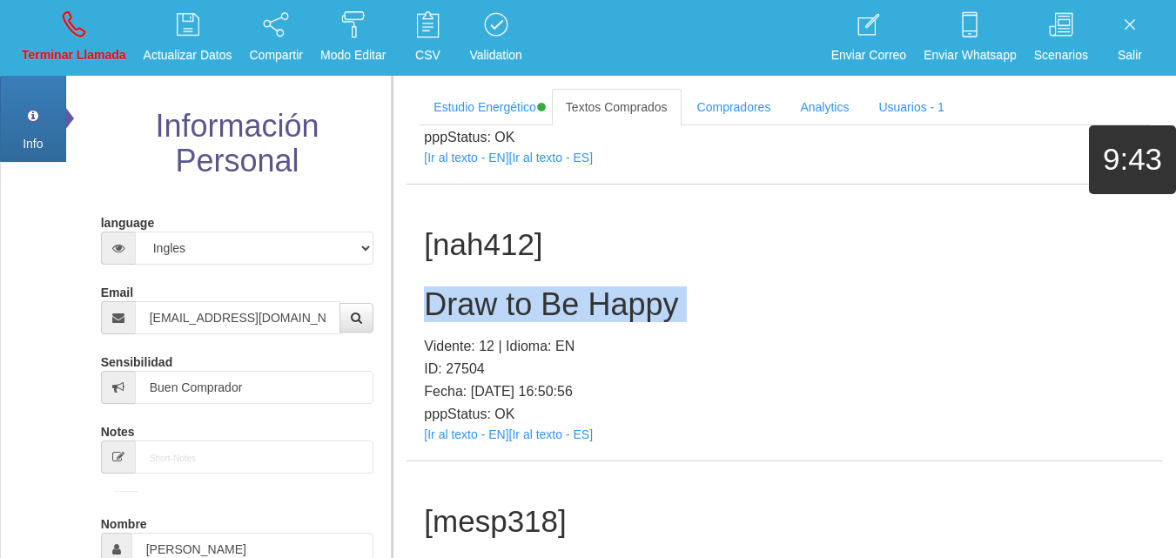
click at [555, 316] on h2 "Draw to Be Happy" at bounding box center [784, 304] width 721 height 35
copy h2 "Draw to Be Happy"
click at [66, 50] on p "Terminar Llamada" at bounding box center [74, 55] width 104 height 20
select select "0"
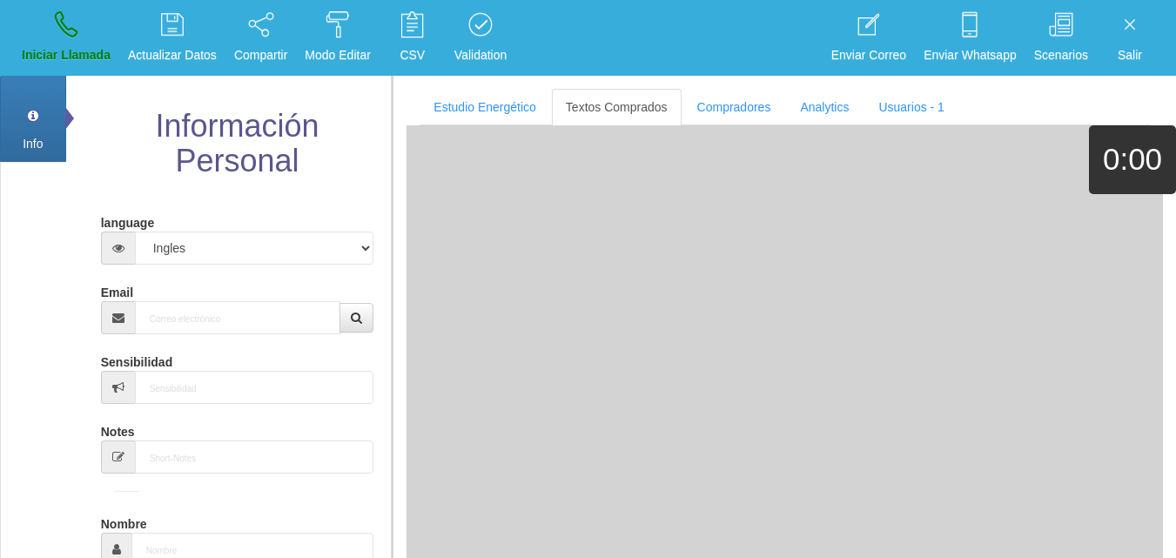
scroll to position [0, 0]
click at [178, 320] on input "Email" at bounding box center [238, 317] width 206 height 33
paste input "[EMAIL_ADDRESS][DOMAIN_NAME]"
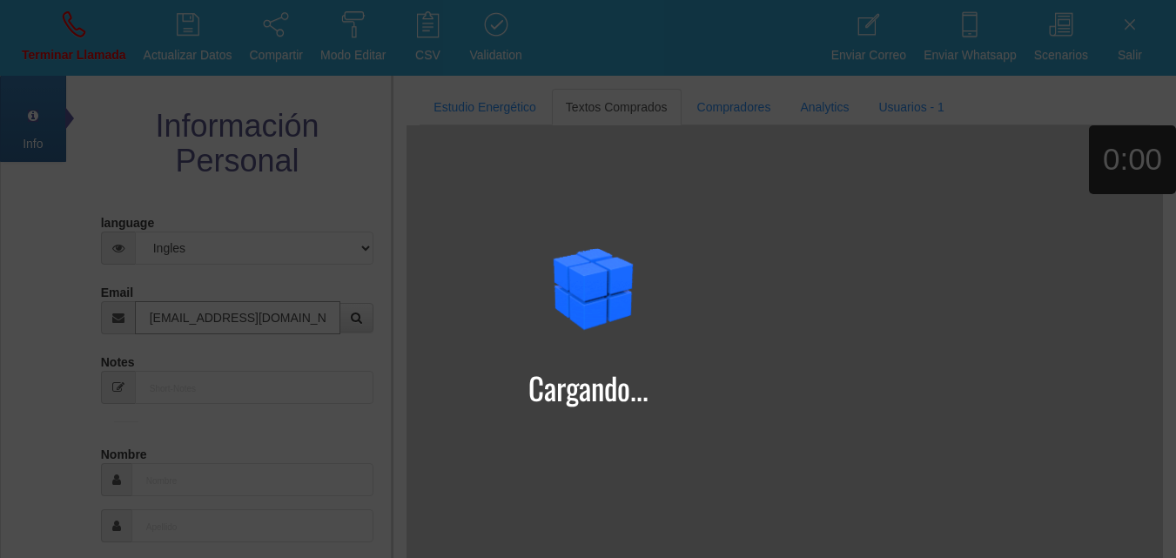
type input "[EMAIL_ADDRESS][DOMAIN_NAME]"
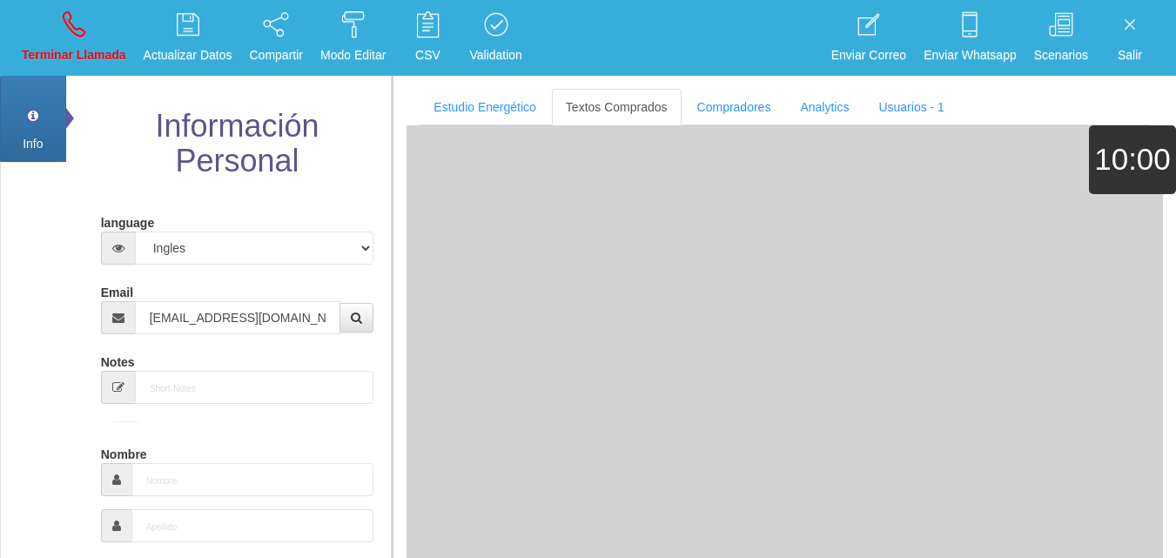
type input "28 Ago 1962"
type input "Comprador simple"
type input "[PERSON_NAME]"
select select "2"
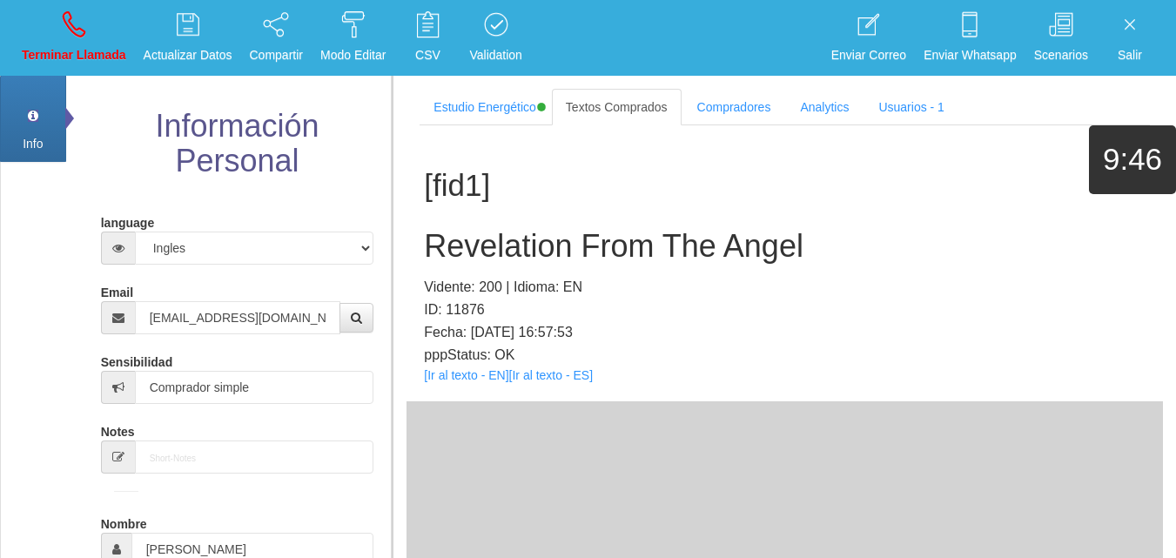
click at [475, 366] on div "[fid1] Revelation From The Angel Vidente: 200 | Idioma: EN ID: 11876 Fecha: [DA…" at bounding box center [784, 263] width 756 height 276
click at [478, 372] on link "[Ir al texto - EN]" at bounding box center [466, 375] width 84 height 14
click at [446, 218] on div "[fid1] Revelation From The Angel Vidente: 200 | Idioma: EN ID: 11876 Fecha: [DA…" at bounding box center [784, 263] width 756 height 276
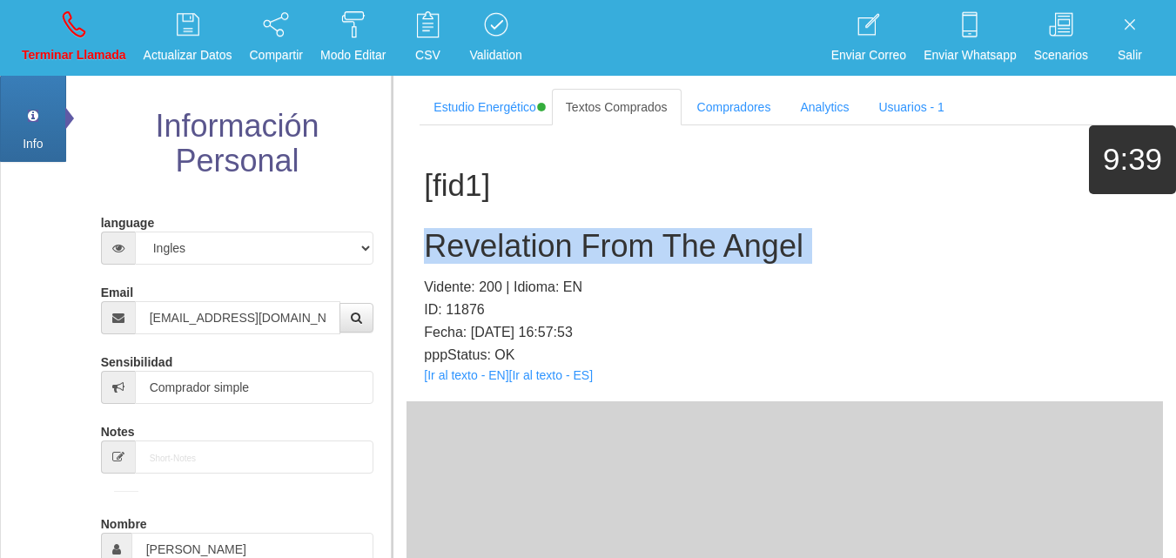
click at [446, 218] on div "[fid1] Revelation From The Angel Vidente: 200 | Idioma: EN ID: 11876 Fecha: [DA…" at bounding box center [784, 263] width 756 height 276
copy h2 "Revelation From The Angel"
drag, startPoint x: 76, startPoint y: 3, endPoint x: 73, endPoint y: 19, distance: 15.9
click at [76, 3] on li "Terminar Llamada" at bounding box center [74, 38] width 122 height 76
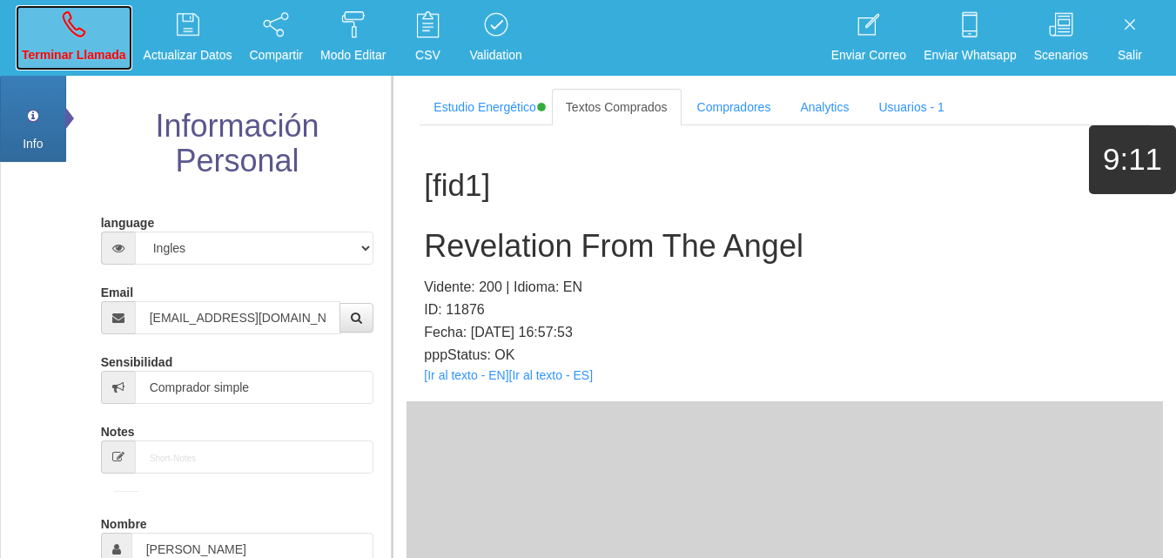
click at [72, 24] on icon at bounding box center [74, 24] width 23 height 28
select select "0"
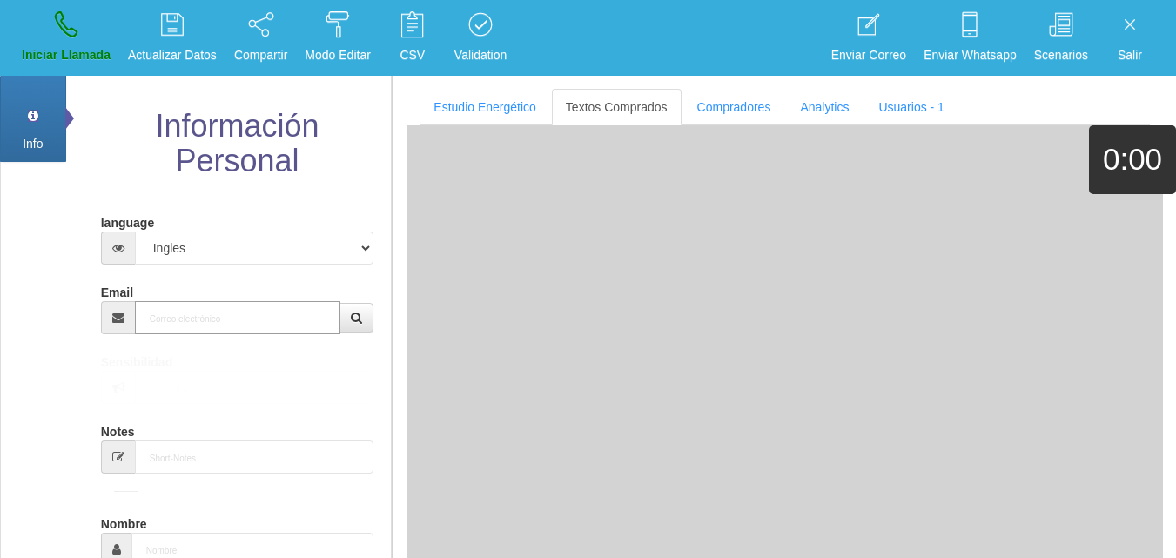
click at [187, 301] on input "Email" at bounding box center [238, 317] width 206 height 33
paste input "[EMAIL_ADDRESS][DOMAIN_NAME]"
type input "[EMAIL_ADDRESS][DOMAIN_NAME]"
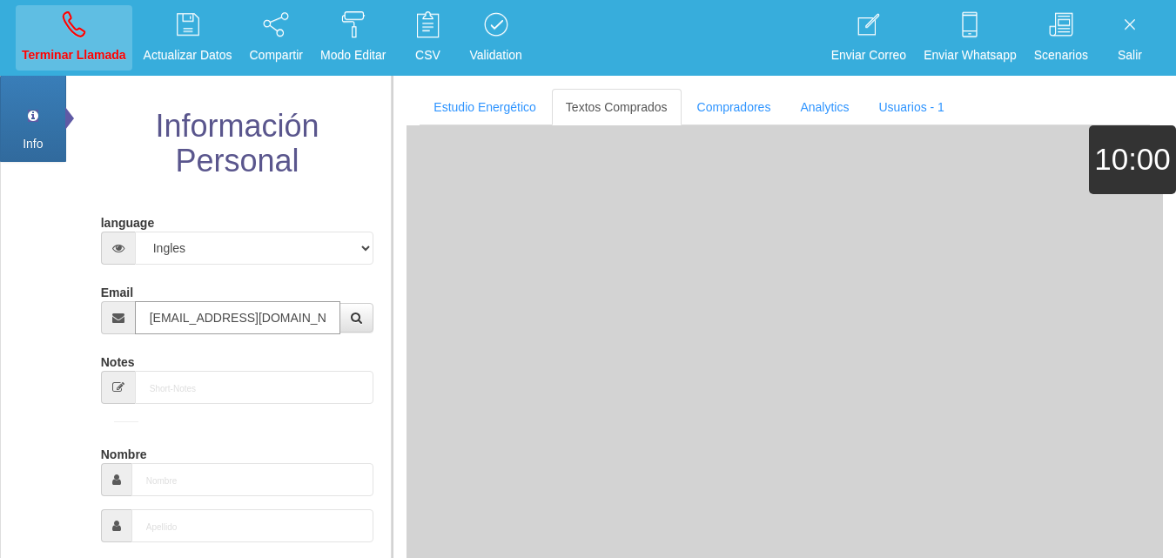
type input "[DATE]"
type input "Comprador simple"
type input "[PERSON_NAME]"
select select "1"
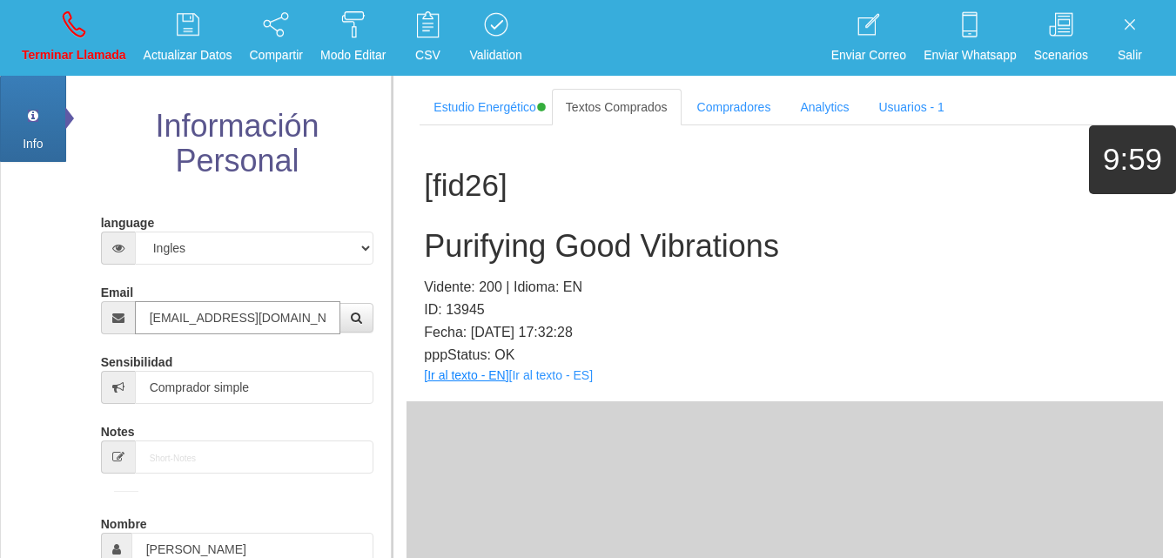
type input "[EMAIL_ADDRESS][DOMAIN_NAME]"
click at [469, 372] on link "[Ir al texto - EN]" at bounding box center [466, 375] width 84 height 14
click at [468, 272] on div "[fid26] Purifying Good Vibrations Vidente: 200 | Idioma: EN ID: 13945 Fecha: [D…" at bounding box center [784, 263] width 756 height 276
click at [467, 253] on h2 "Purifying Good Vibrations" at bounding box center [784, 246] width 721 height 35
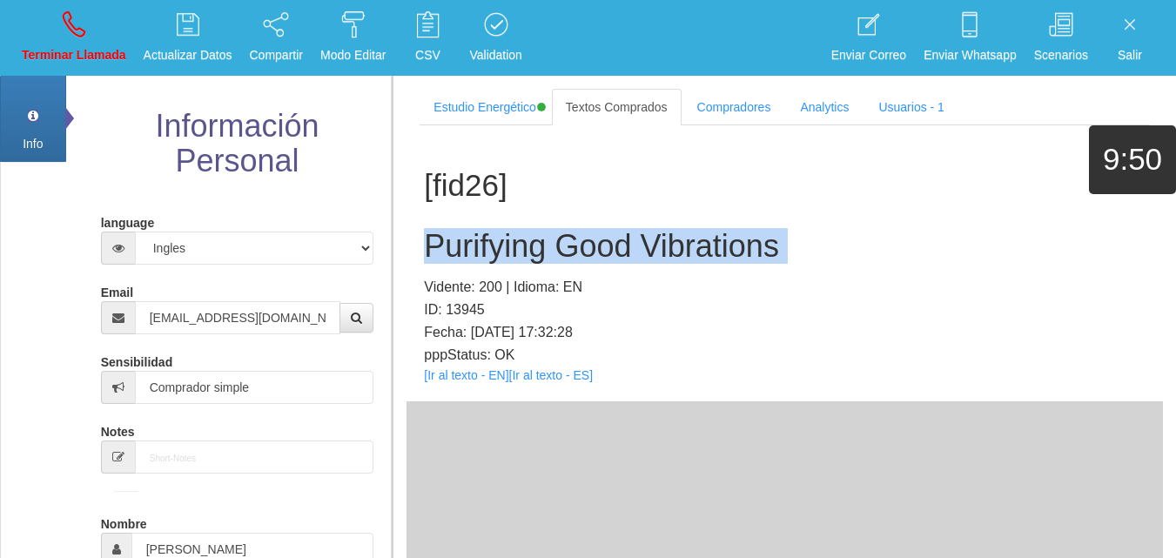
click at [467, 253] on h2 "Purifying Good Vibrations" at bounding box center [784, 246] width 721 height 35
copy h2 "Purifying Good Vibrations"
click at [67, 56] on p "Terminar Llamada" at bounding box center [74, 55] width 104 height 20
select select "0"
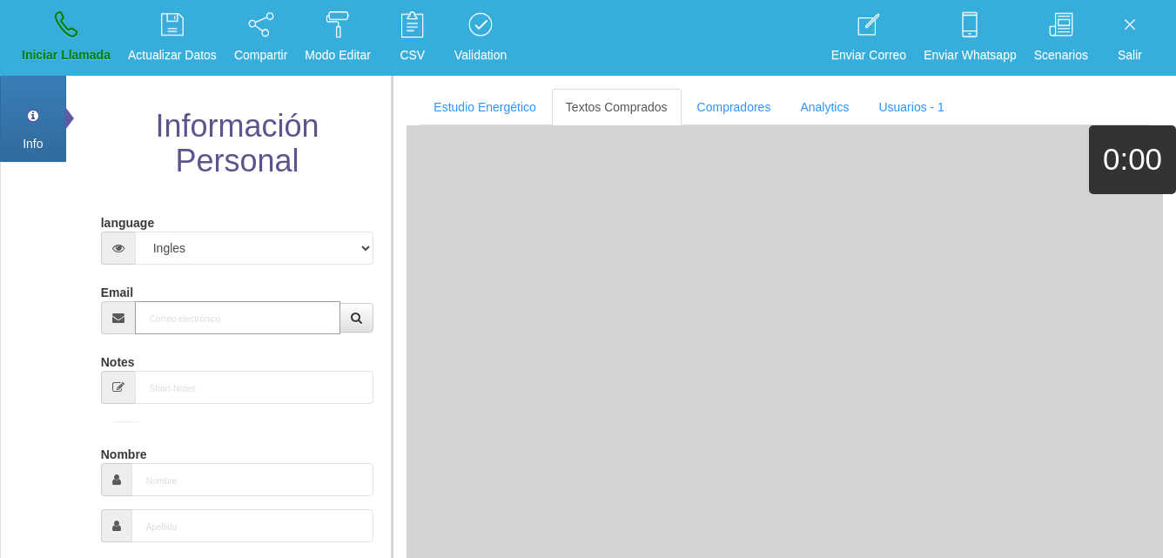
click at [236, 320] on input "Email" at bounding box center [238, 317] width 206 height 33
paste input "[EMAIL_ADDRESS][DOMAIN_NAME]"
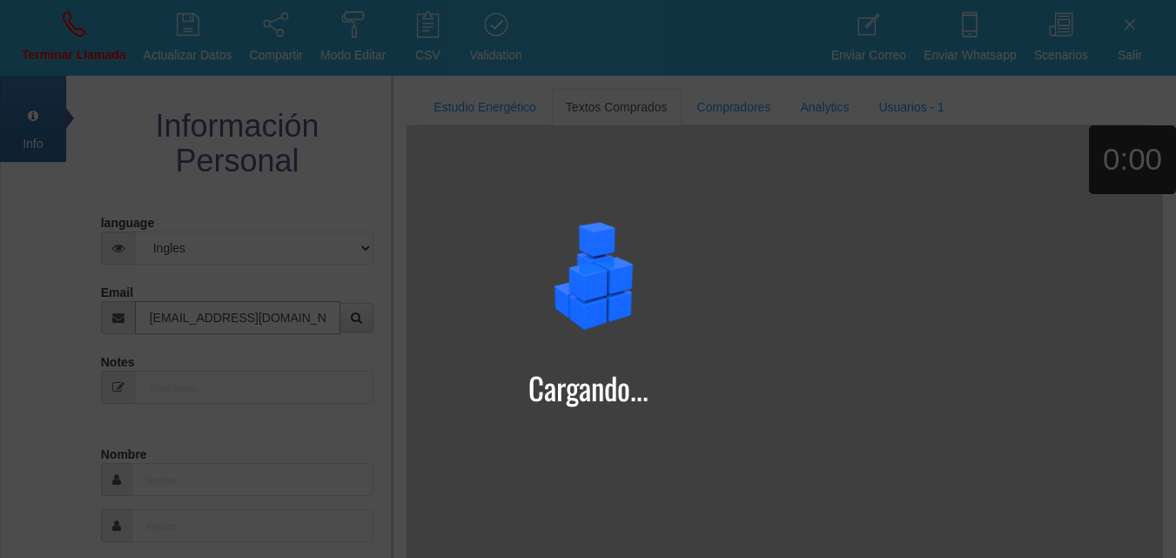
type input "[EMAIL_ADDRESS][DOMAIN_NAME]"
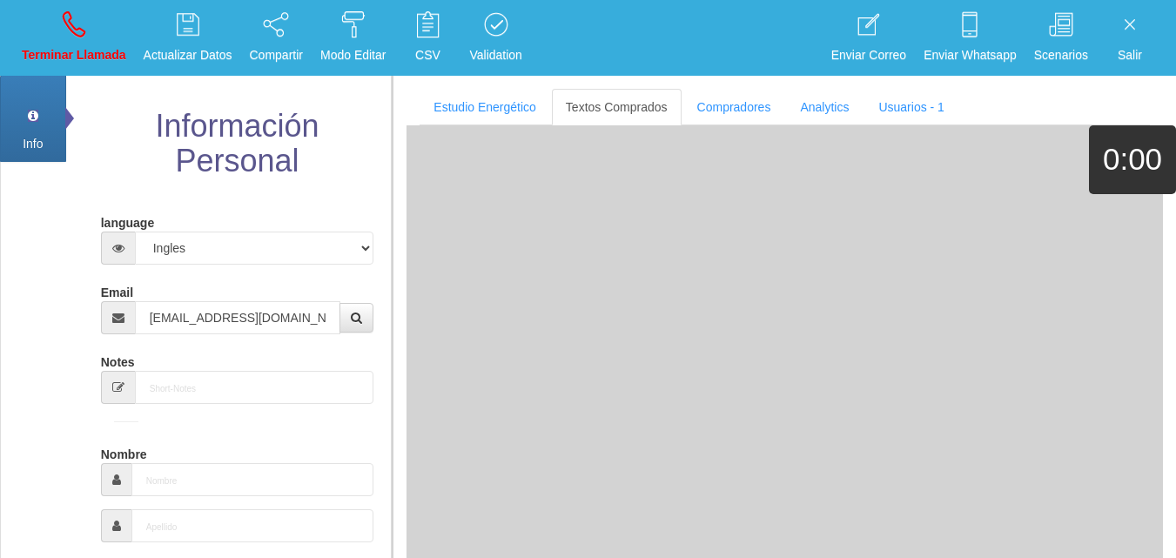
type input "24 Ene 1957"
type input "Comprador bajo"
type input "[PERSON_NAME]"
select select "2"
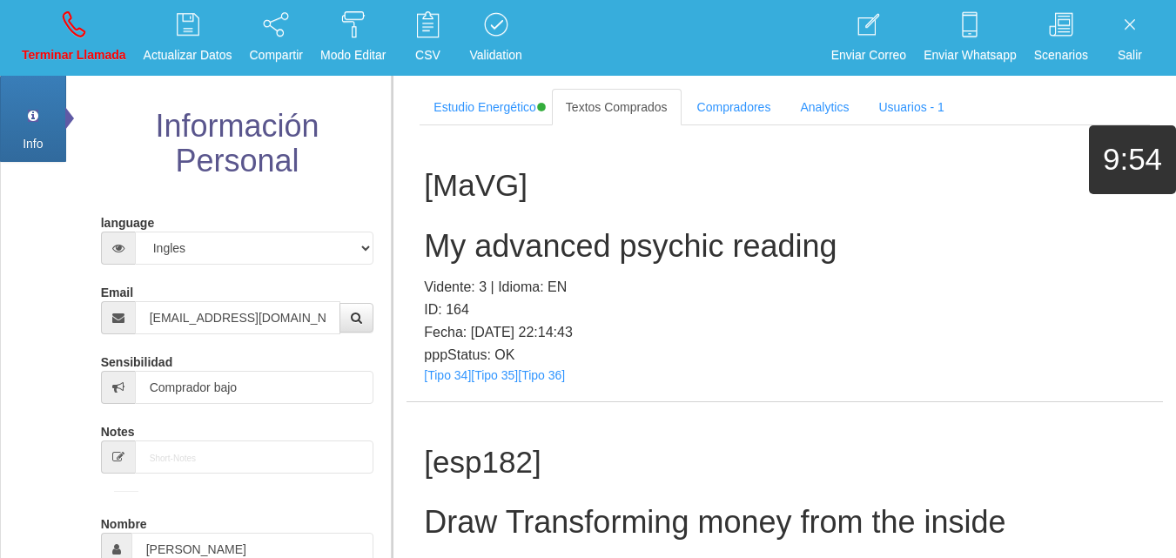
scroll to position [330, 0]
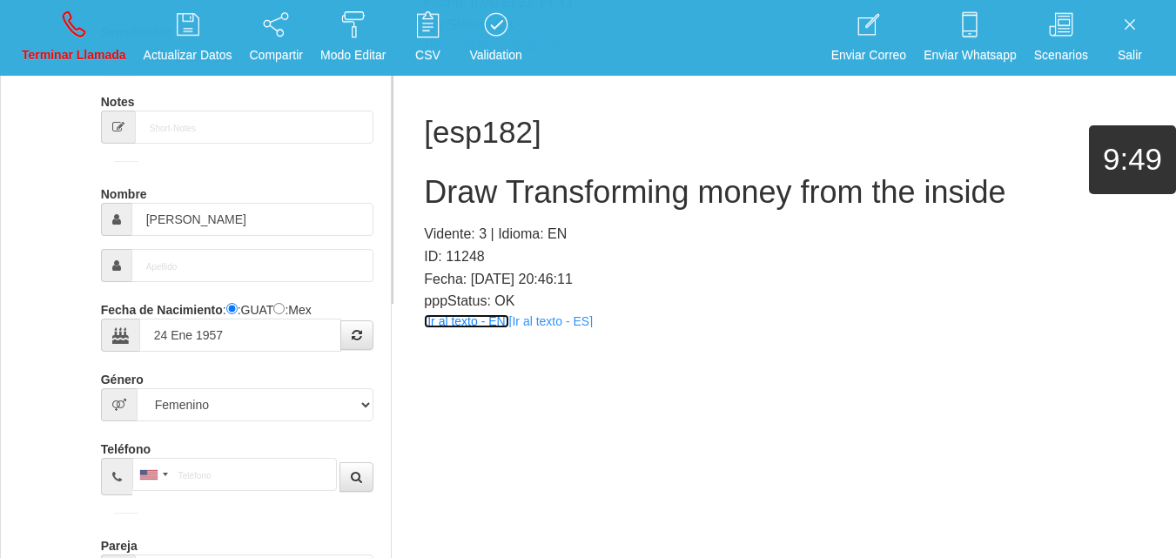
click at [475, 326] on link "[Ir al texto - EN]" at bounding box center [466, 321] width 84 height 14
click at [497, 198] on h2 "Draw Transforming money from the inside" at bounding box center [784, 192] width 721 height 35
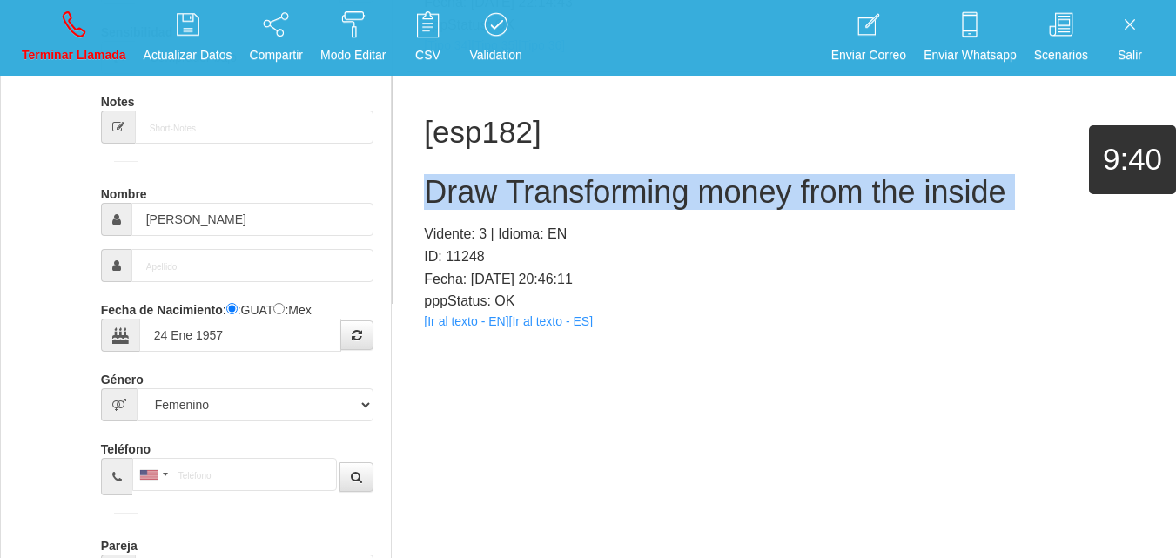
click at [497, 198] on h2 "Draw Transforming money from the inside" at bounding box center [784, 192] width 721 height 35
click at [85, 33] on link "Terminar Llamada" at bounding box center [74, 37] width 117 height 65
select select "0"
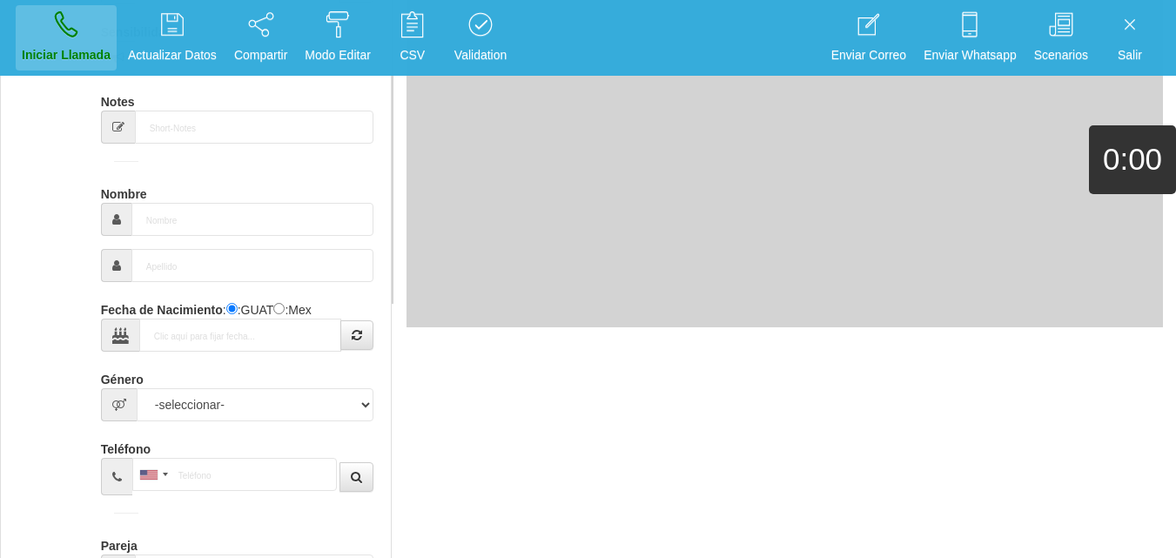
scroll to position [0, 0]
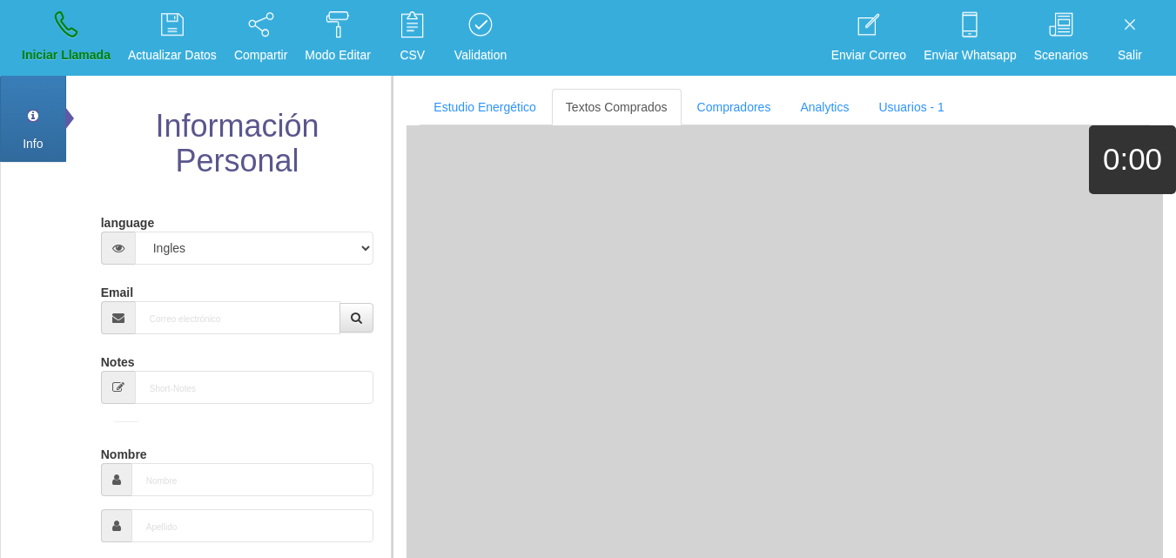
drag, startPoint x: 184, startPoint y: 297, endPoint x: 198, endPoint y: 312, distance: 20.3
click at [198, 312] on div "Email" at bounding box center [237, 306] width 273 height 57
click at [198, 312] on input "Email" at bounding box center [238, 317] width 206 height 33
paste input "[EMAIL_ADDRESS][DOMAIN_NAME]"
type input "[EMAIL_ADDRESS][DOMAIN_NAME]"
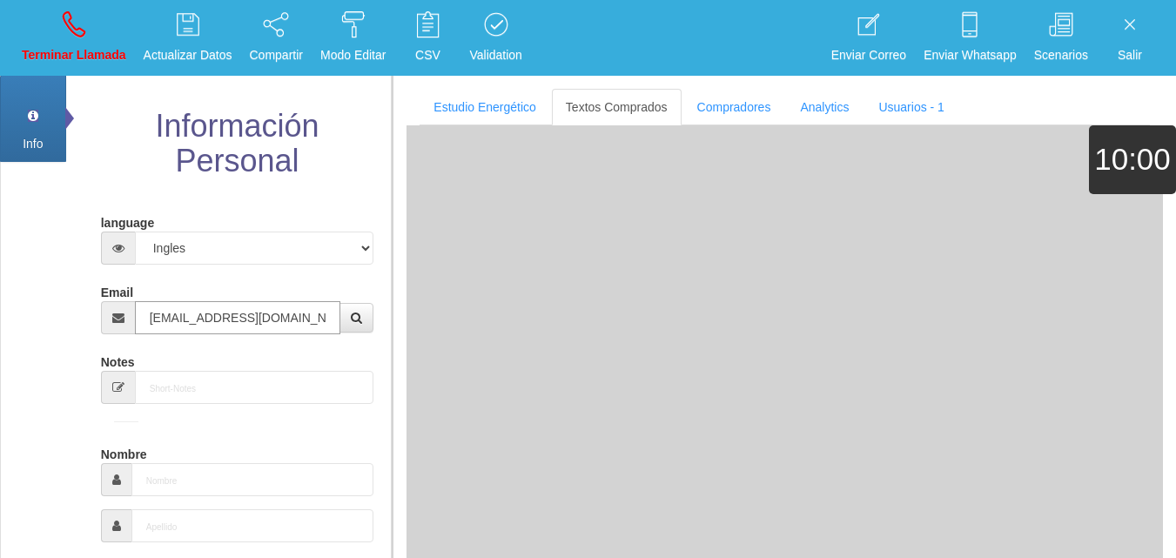
type input "1 Ene 1958"
type input "[PERSON_NAME]"
select select "2"
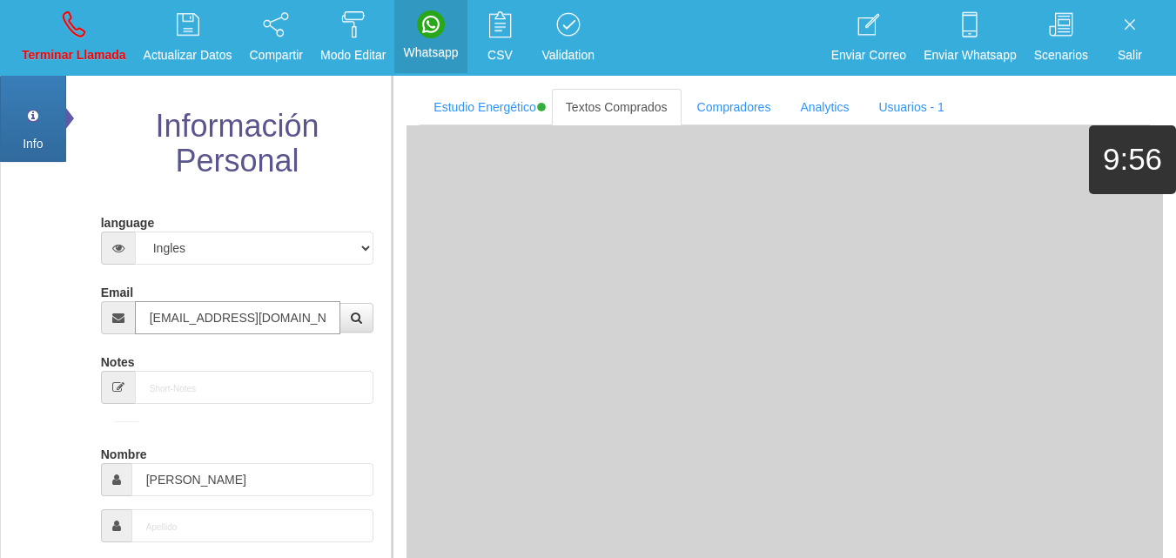
type input "[EMAIL_ADDRESS][DOMAIN_NAME]"
click at [598, 100] on link "Textos Comprados" at bounding box center [617, 107] width 130 height 37
click at [11, 40] on div "Toggle navigation Terminar Llamada Actualizar Datos Compartir Modo Editar Whats…" at bounding box center [588, 38] width 1176 height 76
click at [51, 37] on link "Terminar Llamada" at bounding box center [74, 37] width 117 height 65
select select "0"
